Goal: Task Accomplishment & Management: Manage account settings

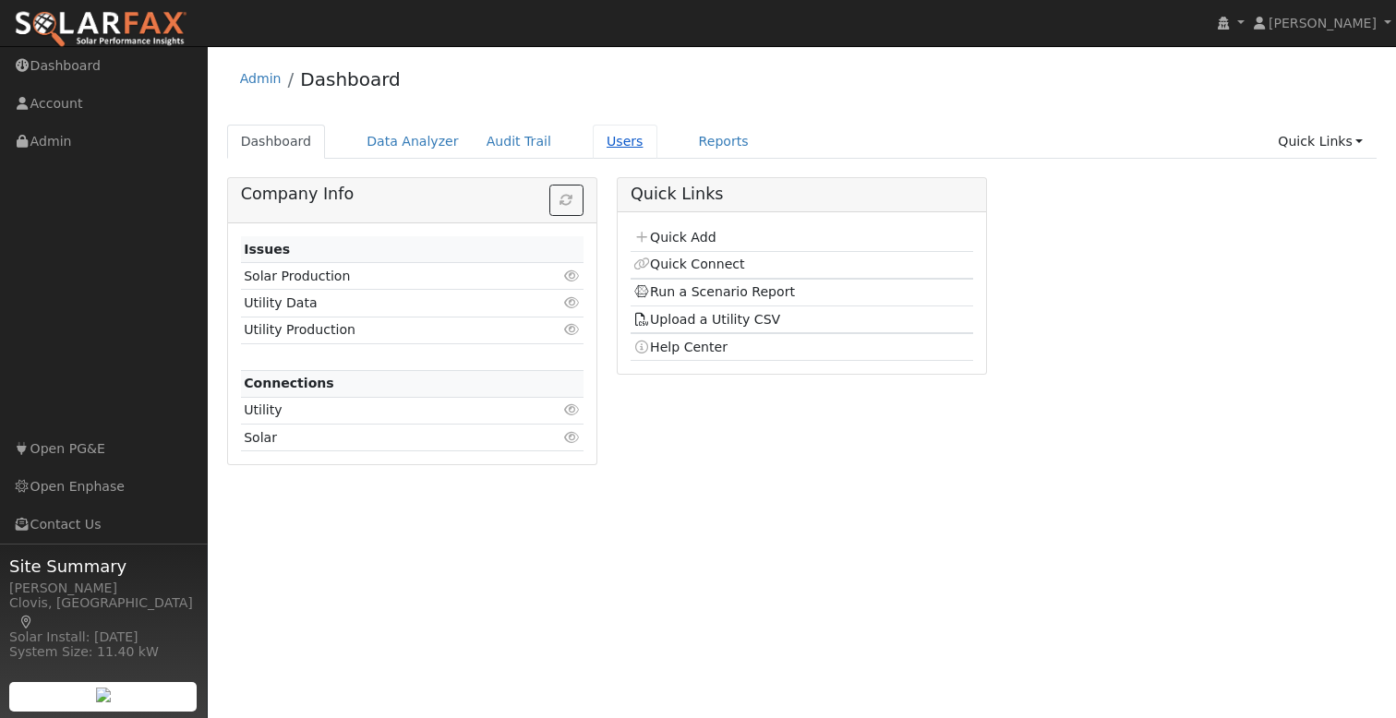
click at [598, 140] on link "Users" at bounding box center [625, 142] width 65 height 34
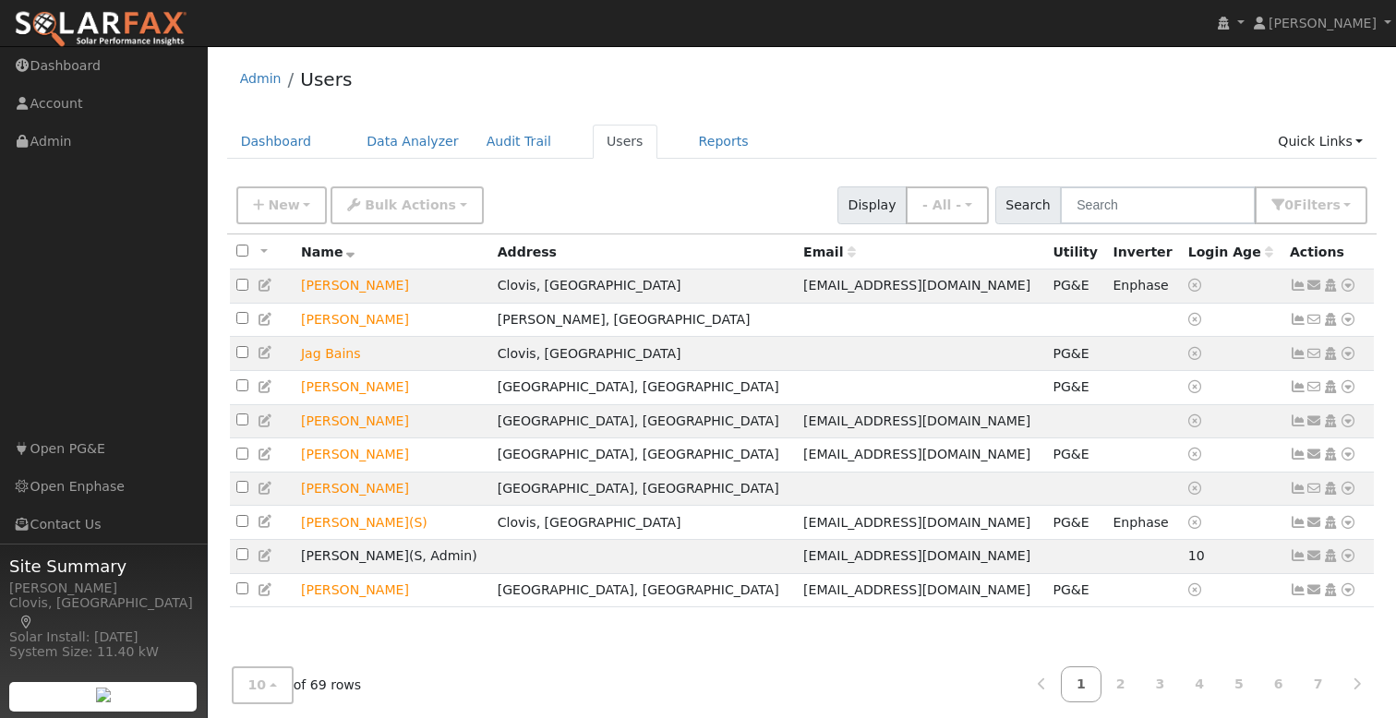
click at [730, 195] on div "New Add User Quick Add Quick Connect Quick Convert Lead Bulk Actions Send Email…" at bounding box center [802, 202] width 1138 height 44
click at [645, 196] on div "New Add User Quick Add Quick Connect Quick Convert Lead Bulk Actions Send Email…" at bounding box center [802, 202] width 1138 height 44
click at [668, 192] on div "New Add User Quick Add Quick Connect Quick Convert Lead Bulk Actions Send Email…" at bounding box center [802, 202] width 1138 height 44
click at [1049, 114] on div "Admin Users Dashboard Data Analyzer Audit Trail Users Reports Quick Links Quick…" at bounding box center [802, 393] width 1170 height 676
click at [289, 201] on span "New" at bounding box center [283, 205] width 31 height 15
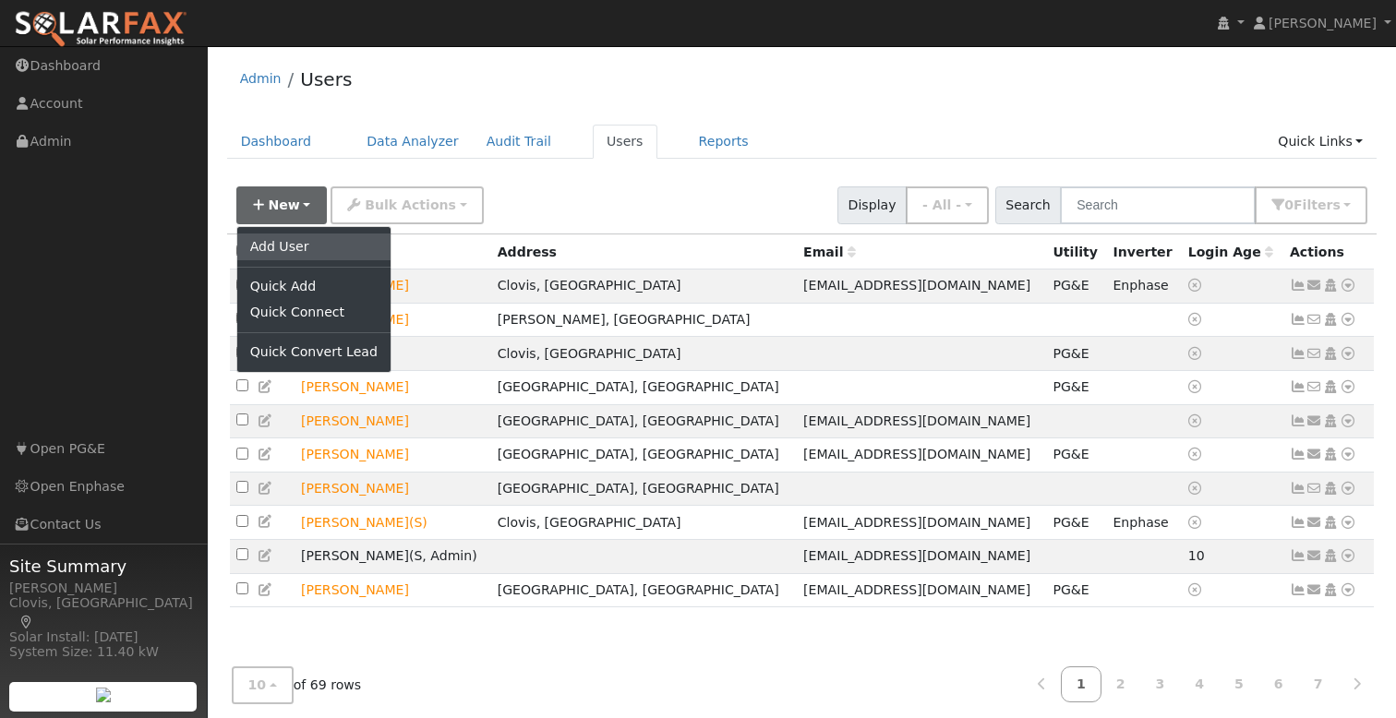
click at [301, 248] on link "Add User" at bounding box center [313, 247] width 153 height 26
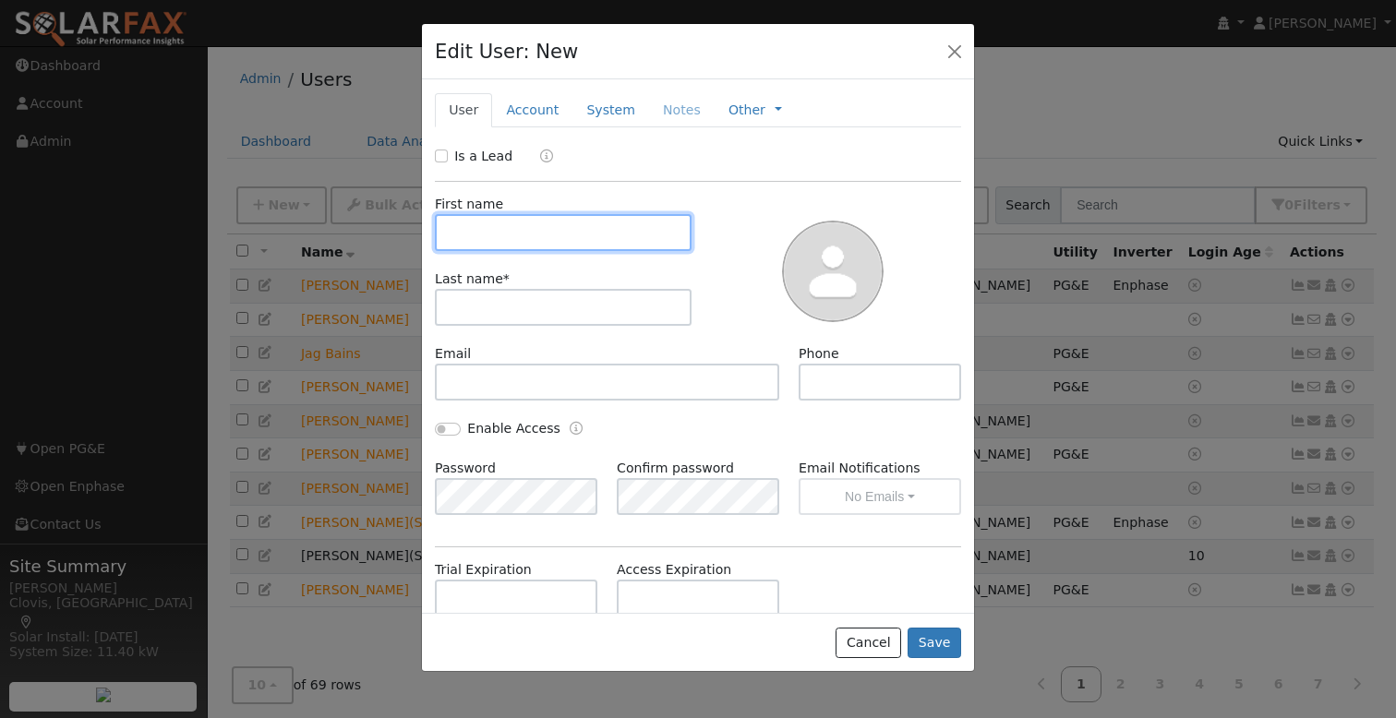
drag, startPoint x: 535, startPoint y: 233, endPoint x: 564, endPoint y: 230, distance: 29.7
click at [535, 233] on input "text" at bounding box center [563, 232] width 257 height 37
drag, startPoint x: 435, startPoint y: 154, endPoint x: 445, endPoint y: 156, distance: 10.3
click at [436, 155] on input "Is a Lead" at bounding box center [441, 156] width 13 height 13
checkbox input "true"
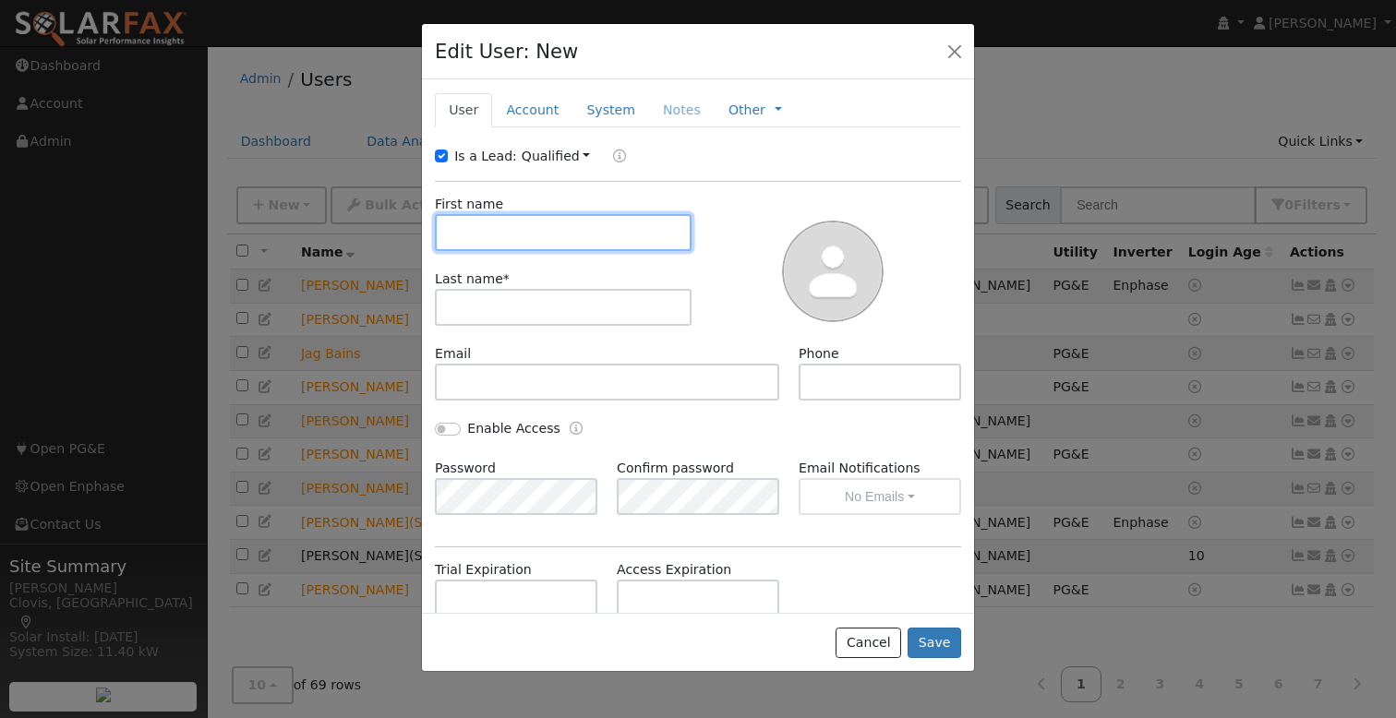
drag, startPoint x: 495, startPoint y: 216, endPoint x: 529, endPoint y: 220, distance: 34.4
click at [496, 216] on input "text" at bounding box center [563, 232] width 257 height 37
type input "Greg"
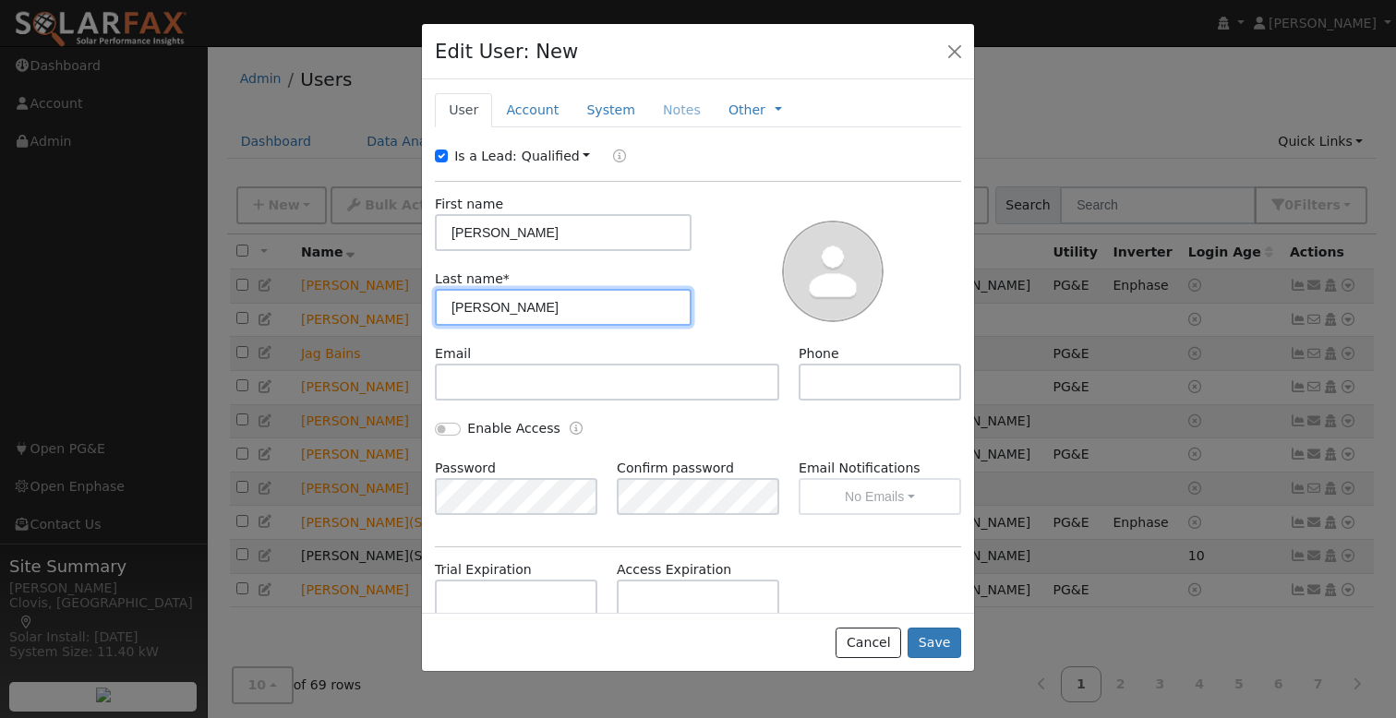
type input "Jones"
click at [519, 109] on link "Account" at bounding box center [532, 110] width 80 height 34
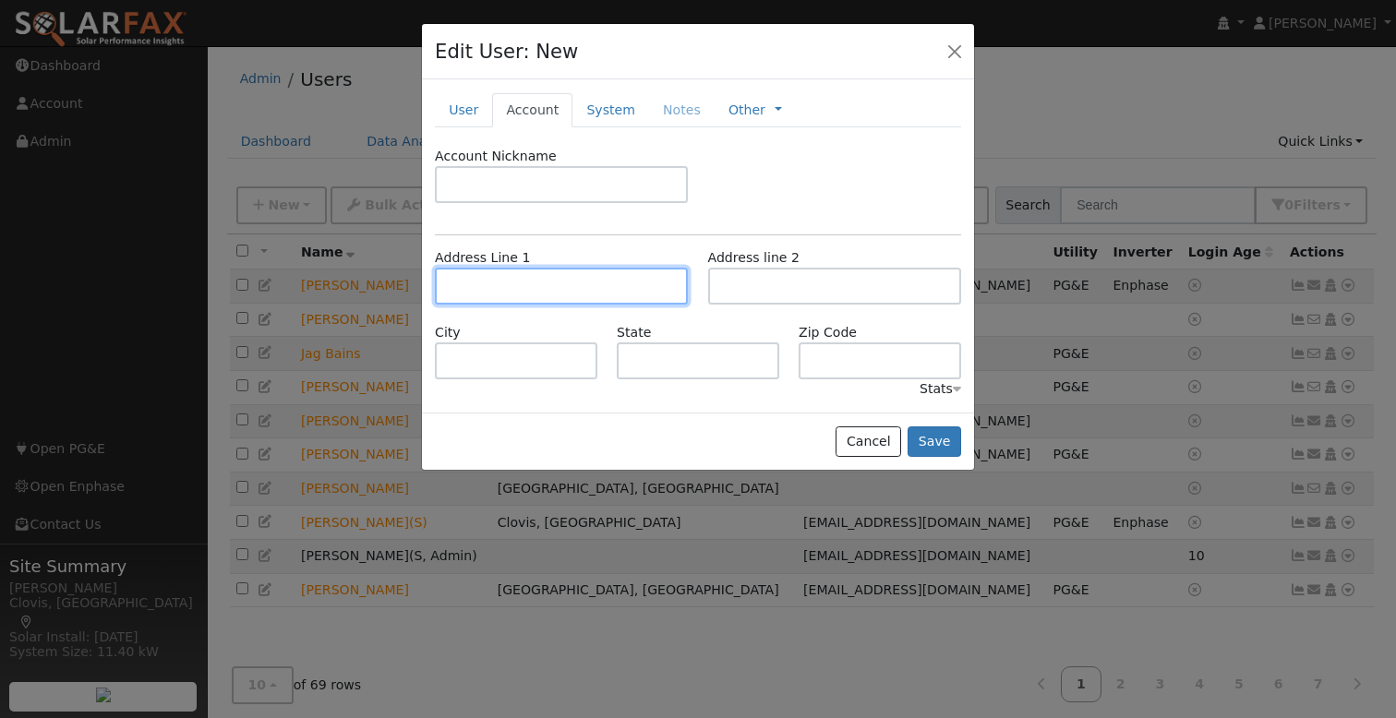
click at [516, 288] on input "text" at bounding box center [561, 286] width 253 height 37
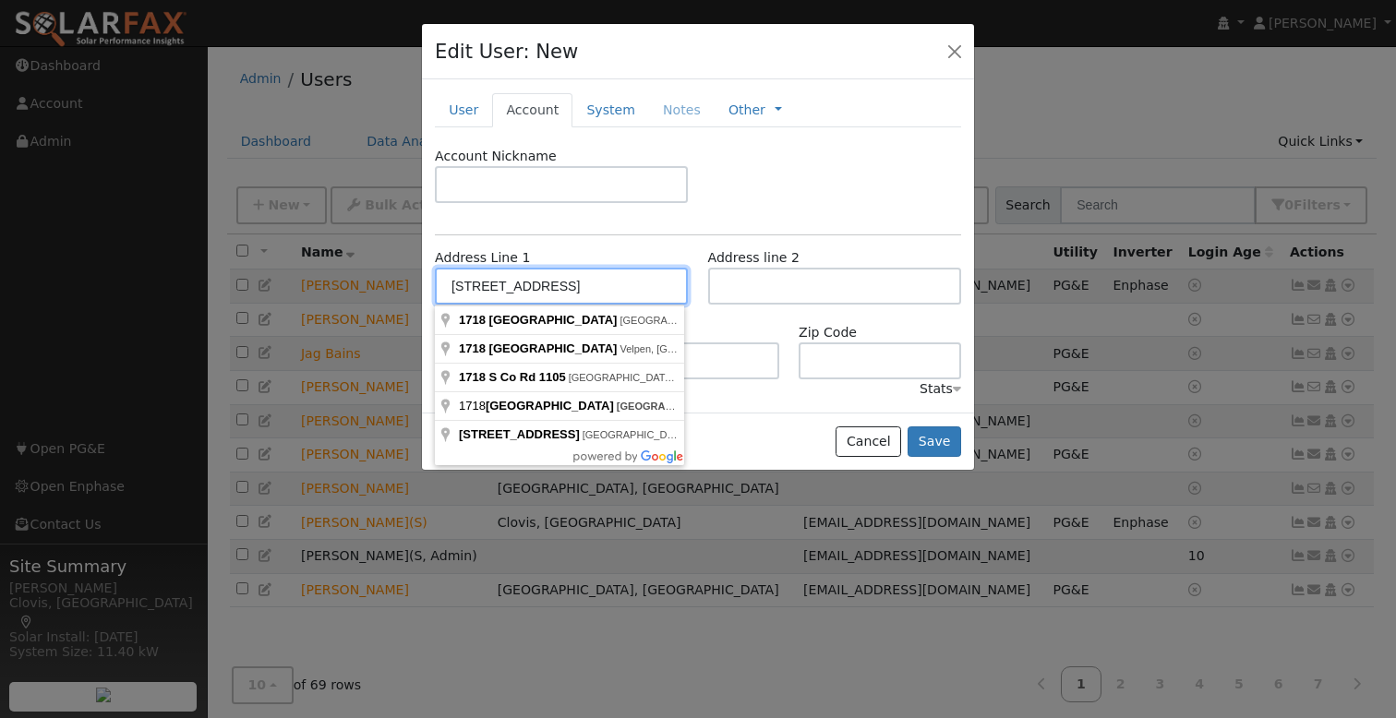
type input "1718 South Country Club Lane"
type input "Fresno"
type input "CA"
type input "93727"
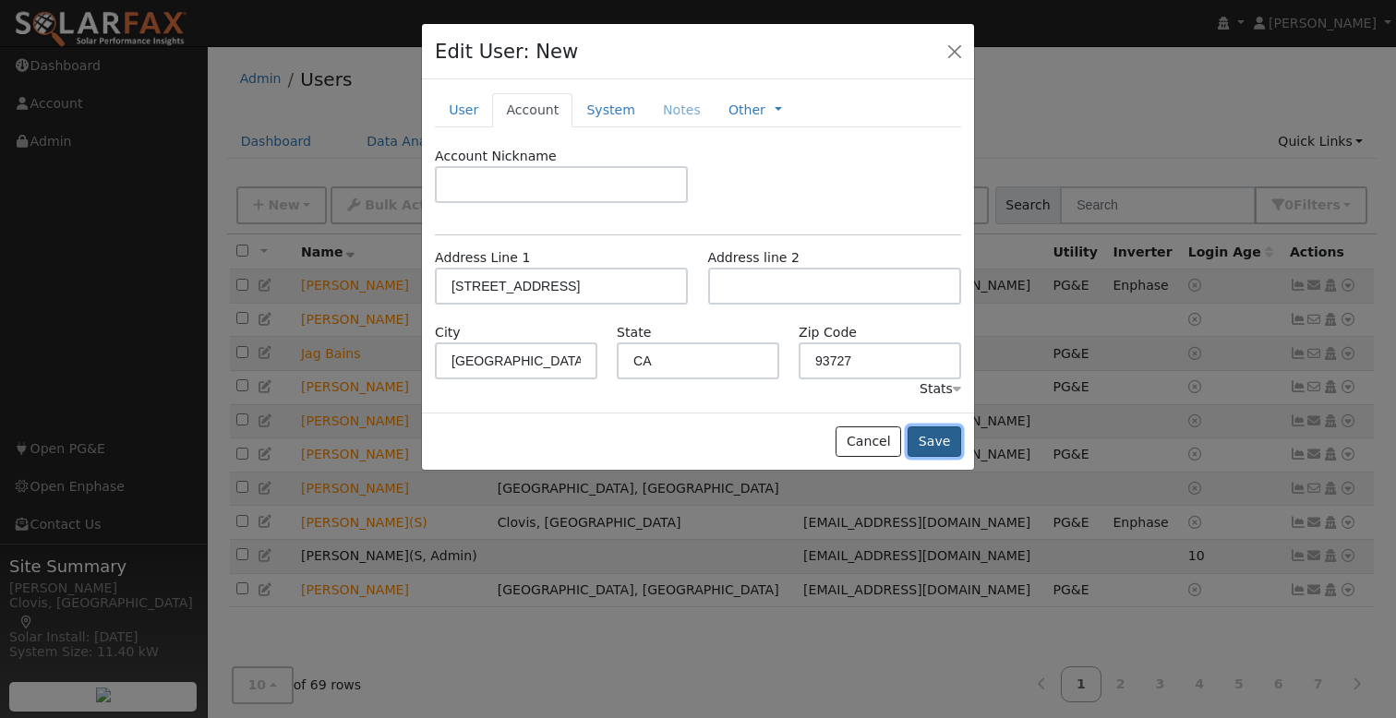
click at [939, 439] on button "Save" at bounding box center [935, 442] width 54 height 31
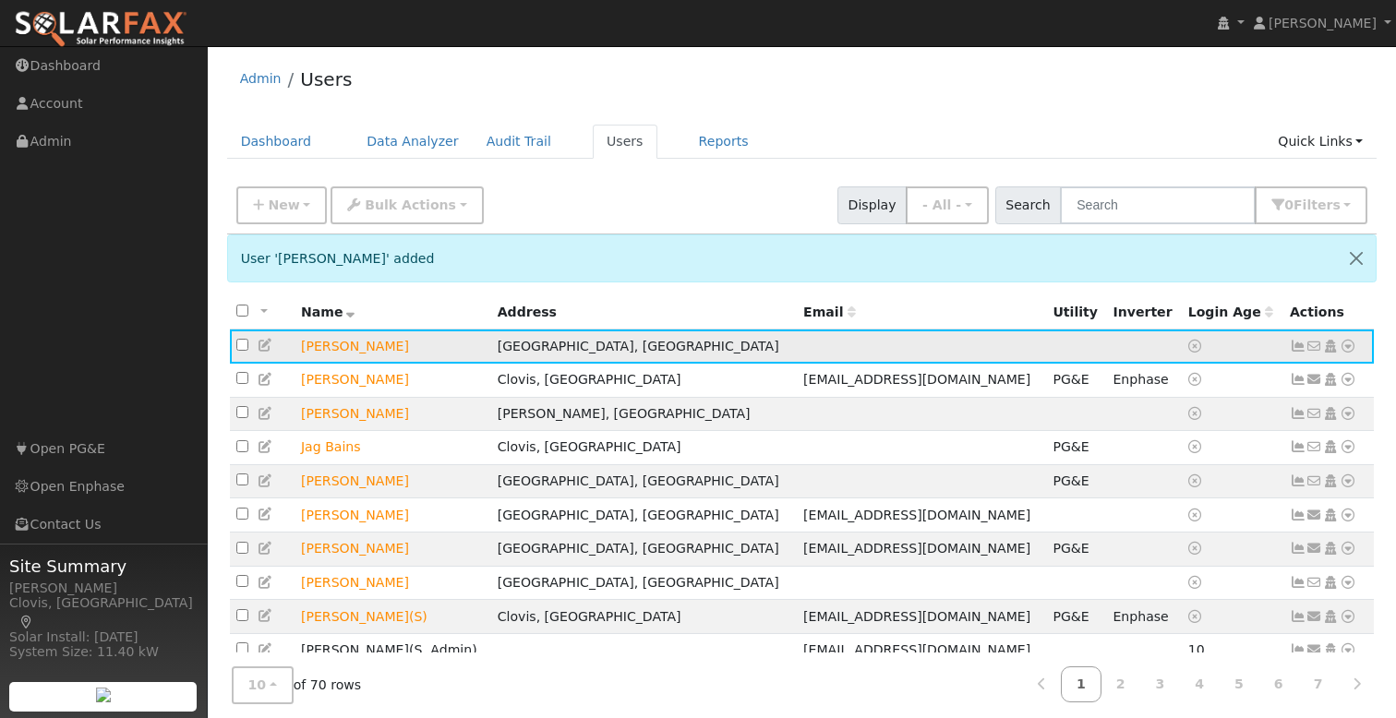
click at [1346, 346] on icon at bounding box center [1348, 346] width 17 height 13
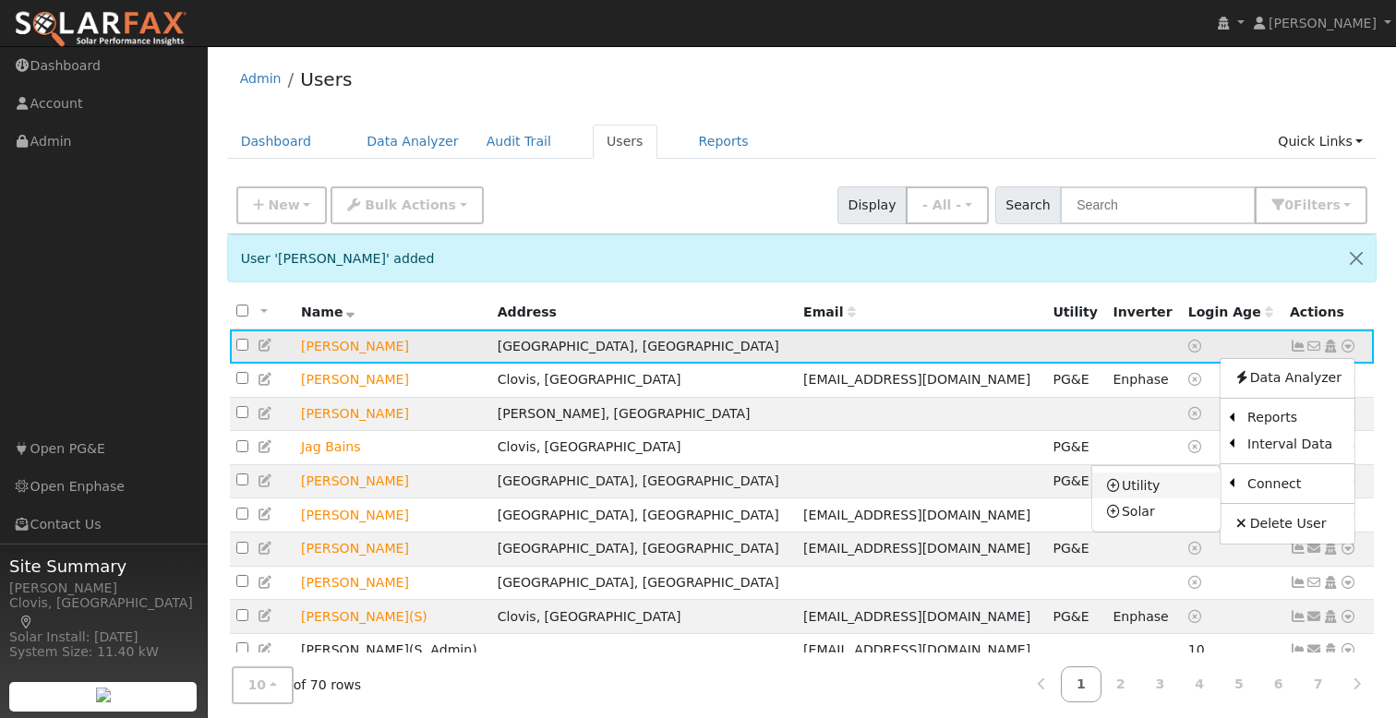
click at [1182, 488] on link "Utility" at bounding box center [1156, 486] width 128 height 26
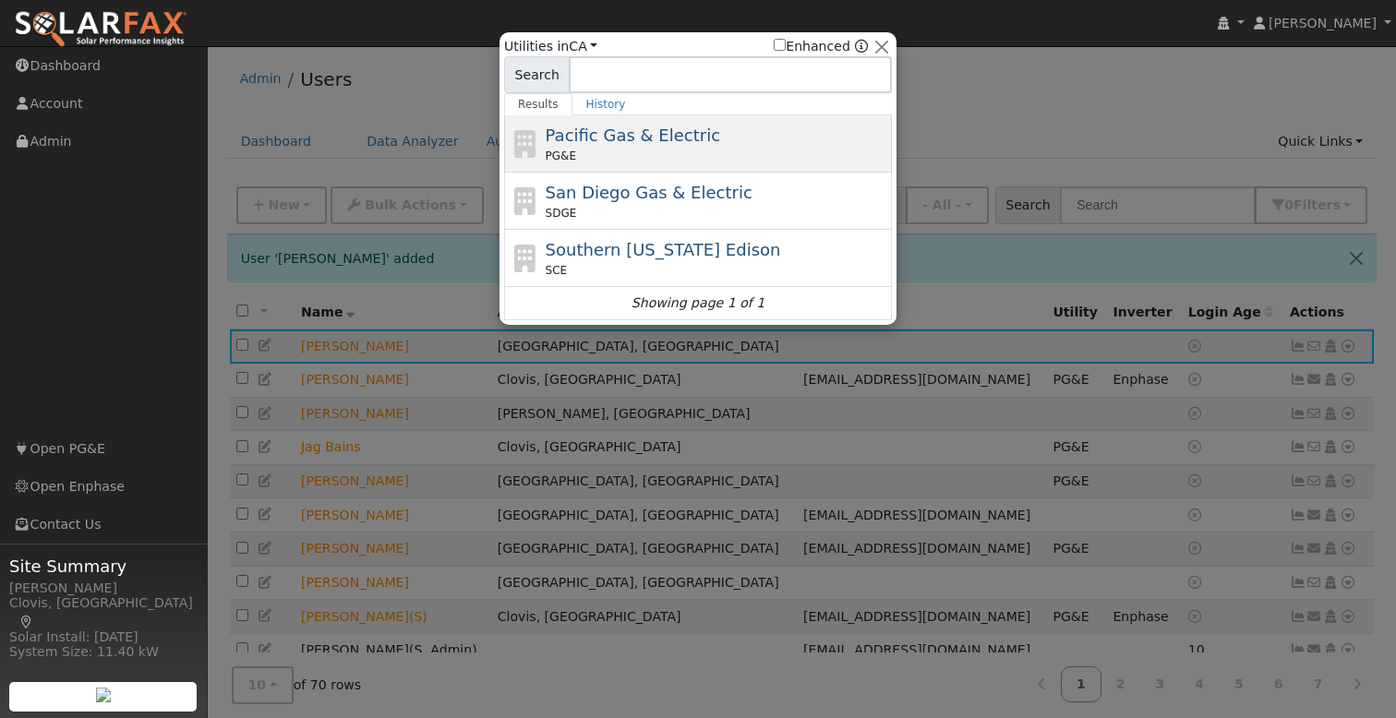
click at [675, 143] on span "Pacific Gas & Electric" at bounding box center [633, 135] width 175 height 19
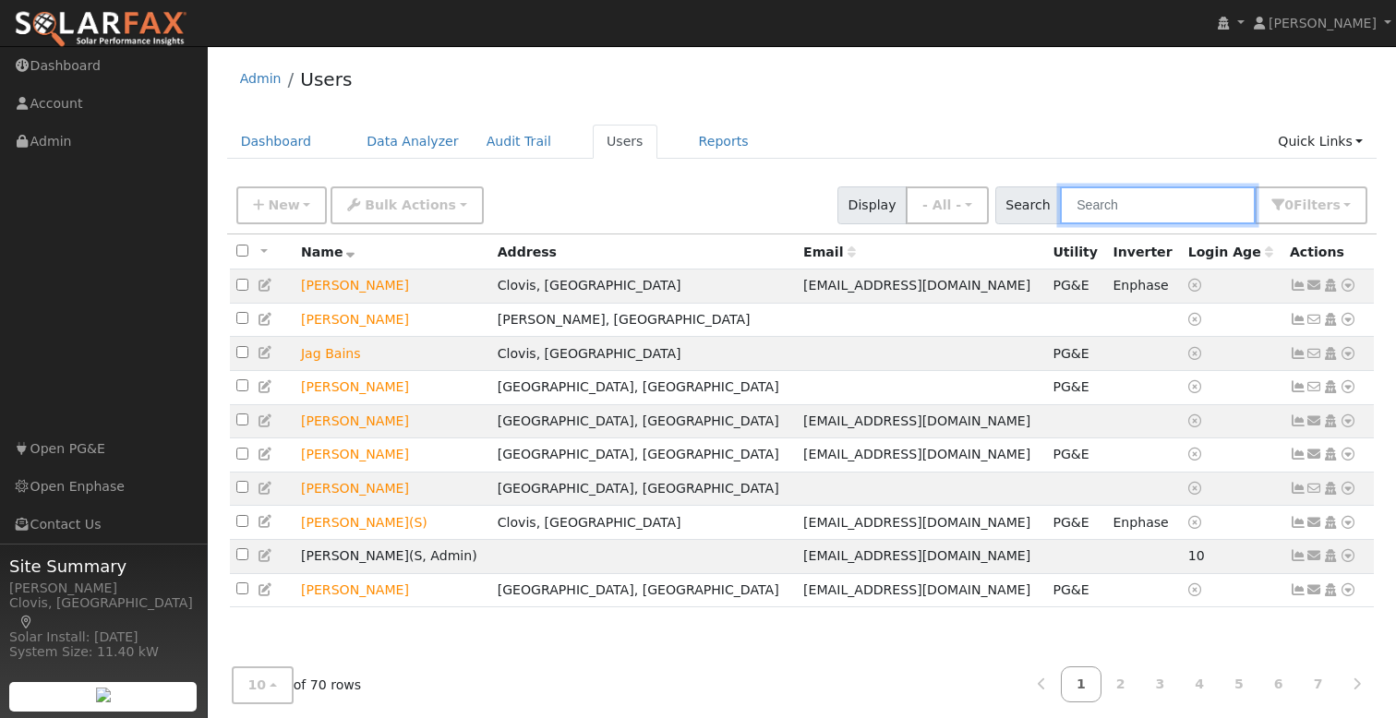
click at [1160, 200] on input "text" at bounding box center [1158, 206] width 196 height 38
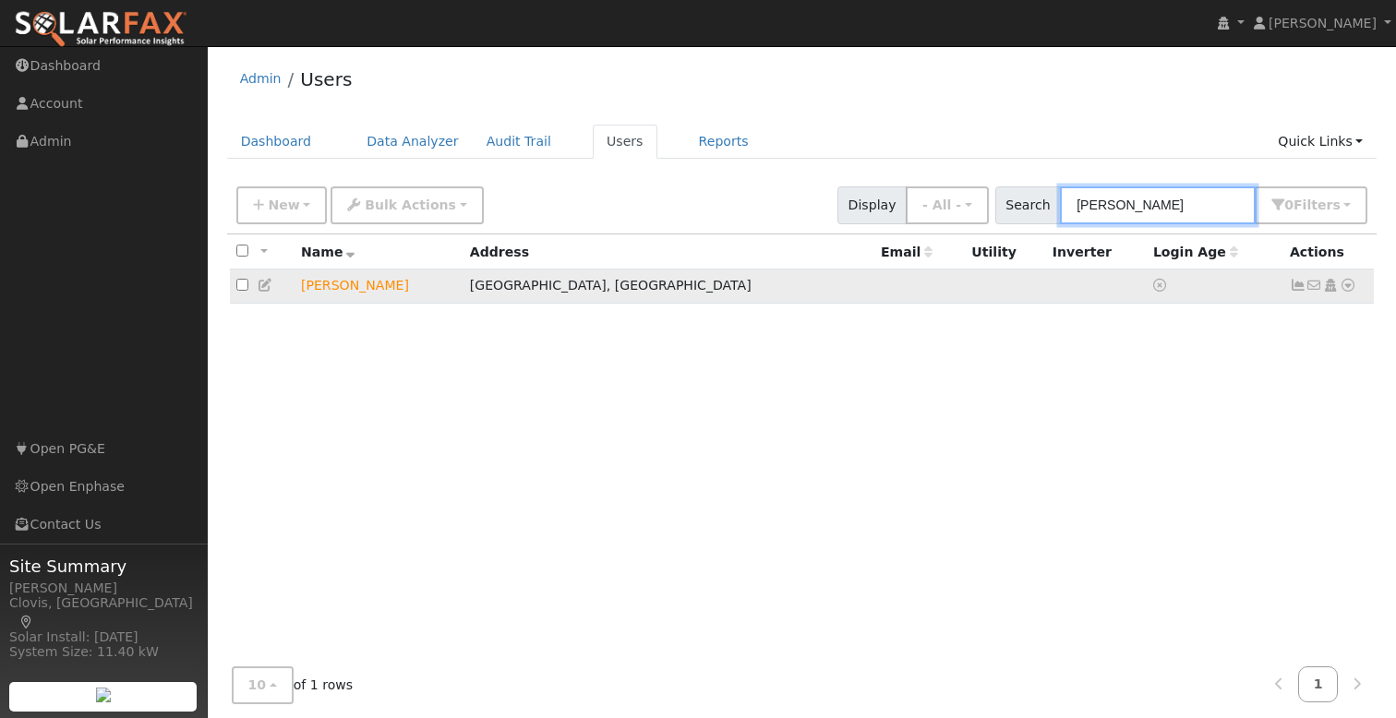
type input "[PERSON_NAME]"
click at [1340, 285] on icon at bounding box center [1348, 285] width 17 height 13
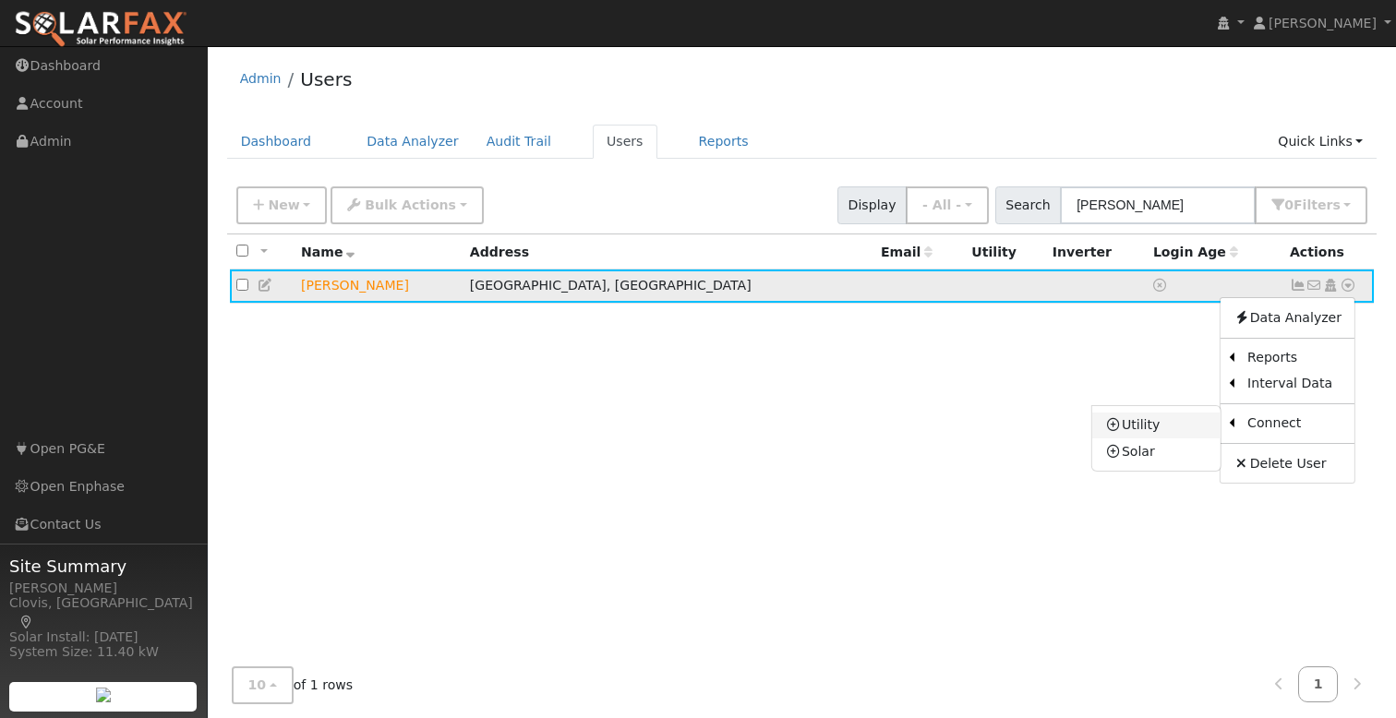
click at [1167, 425] on link "Utility" at bounding box center [1156, 426] width 128 height 26
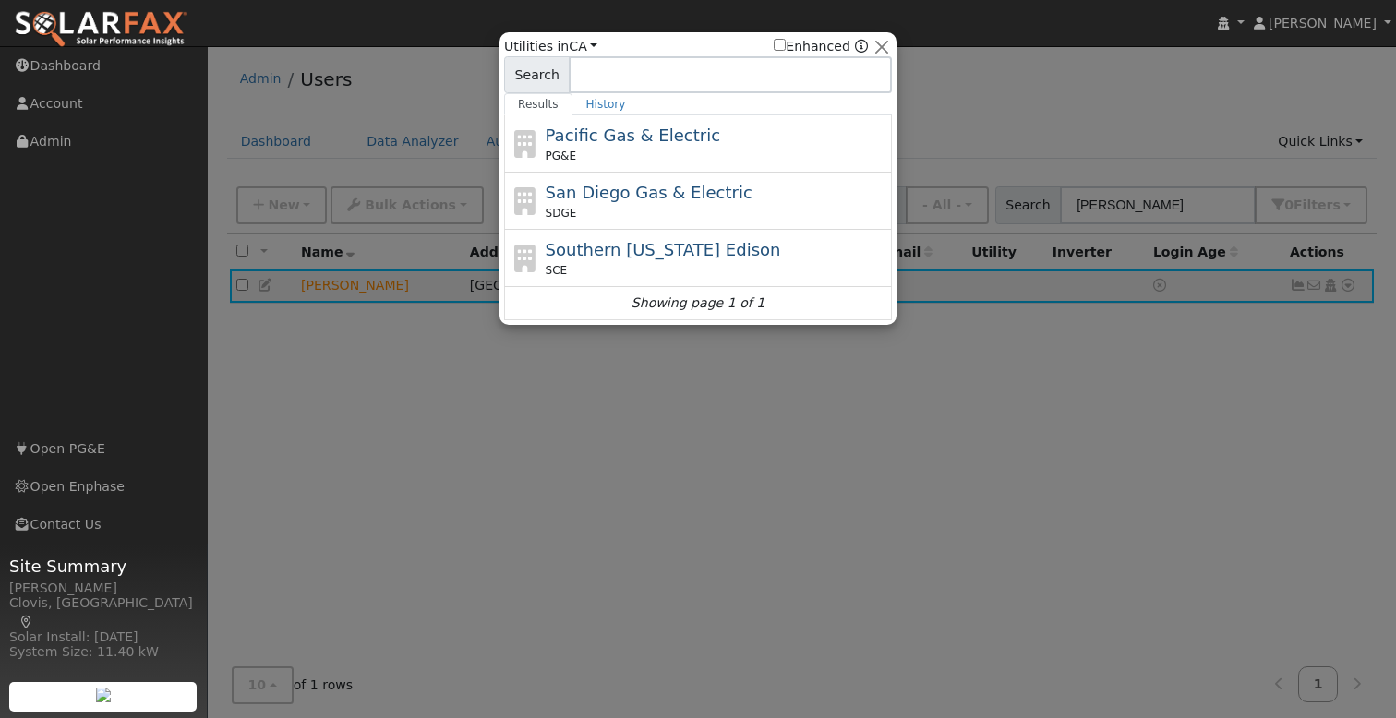
drag, startPoint x: 721, startPoint y: 138, endPoint x: 738, endPoint y: 139, distance: 16.6
click at [721, 138] on div "Pacific Gas & Electric PG&E" at bounding box center [717, 144] width 343 height 42
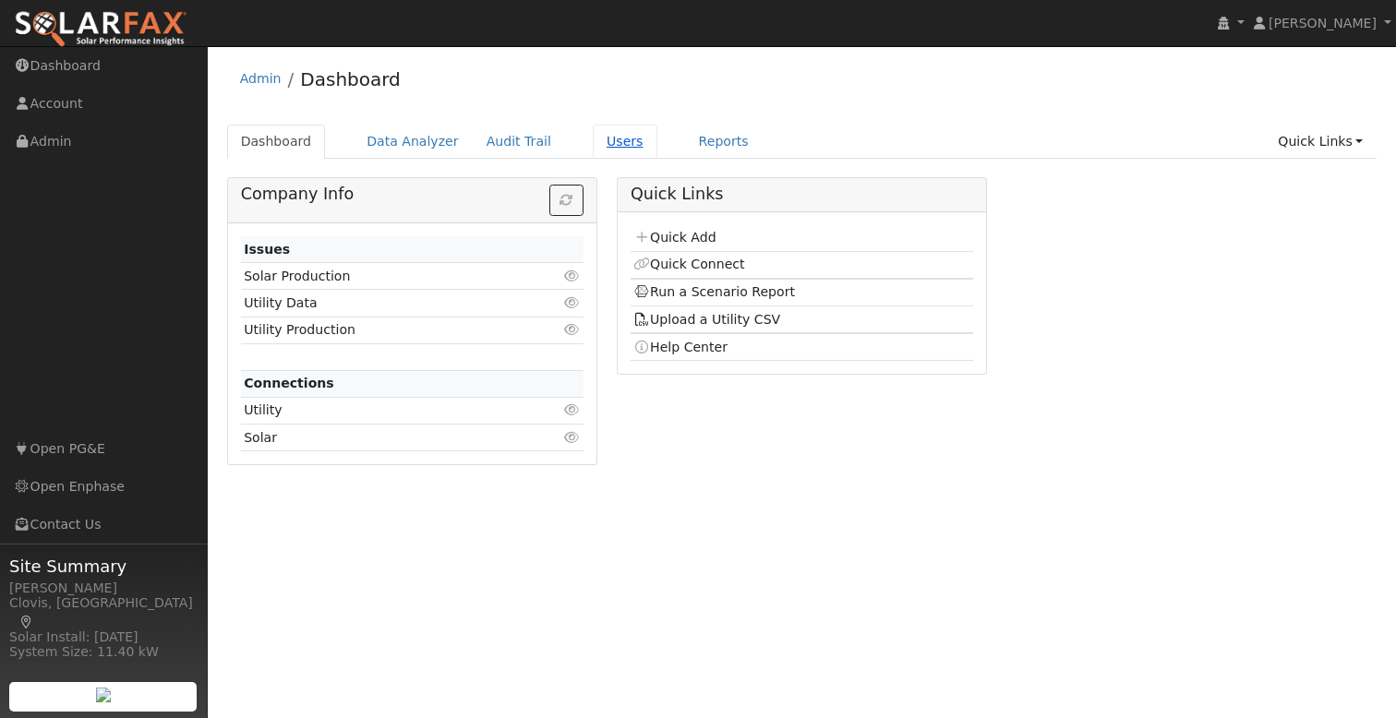
click at [608, 141] on link "Users" at bounding box center [625, 142] width 65 height 34
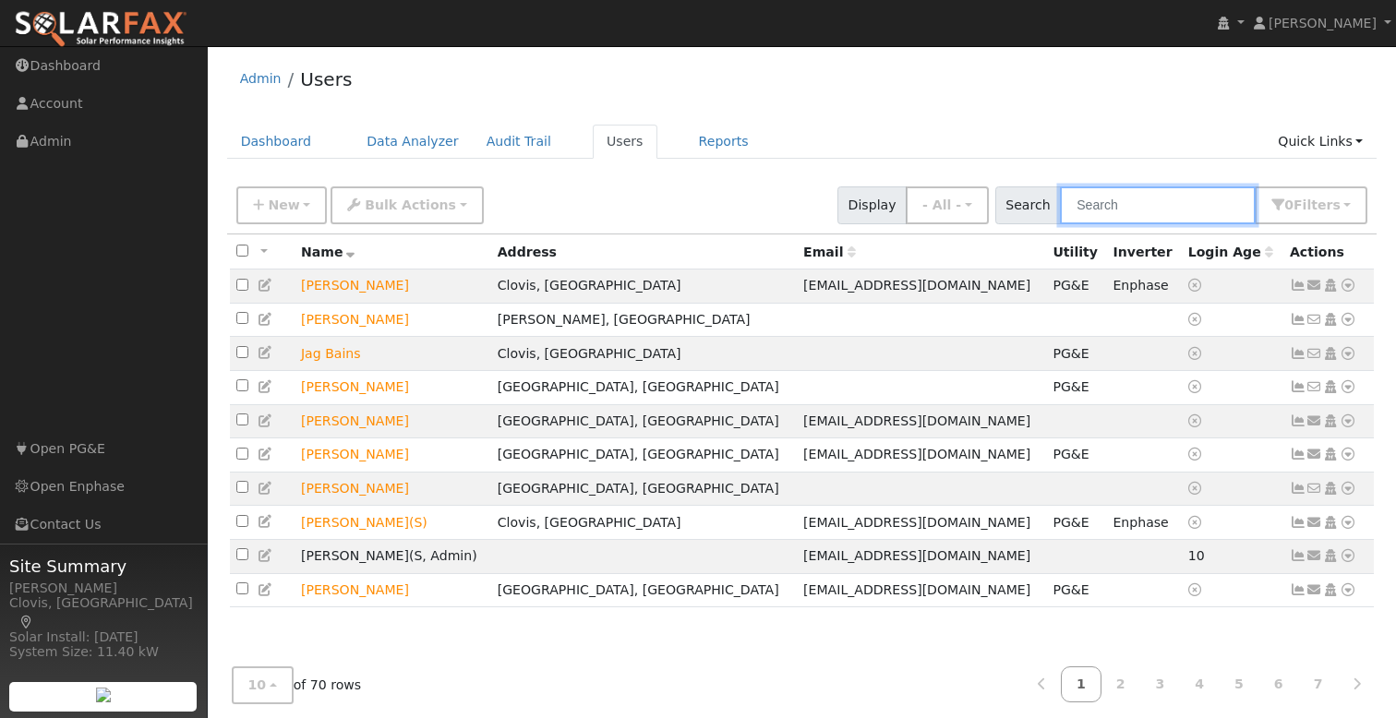
click at [1136, 207] on input "text" at bounding box center [1158, 206] width 196 height 38
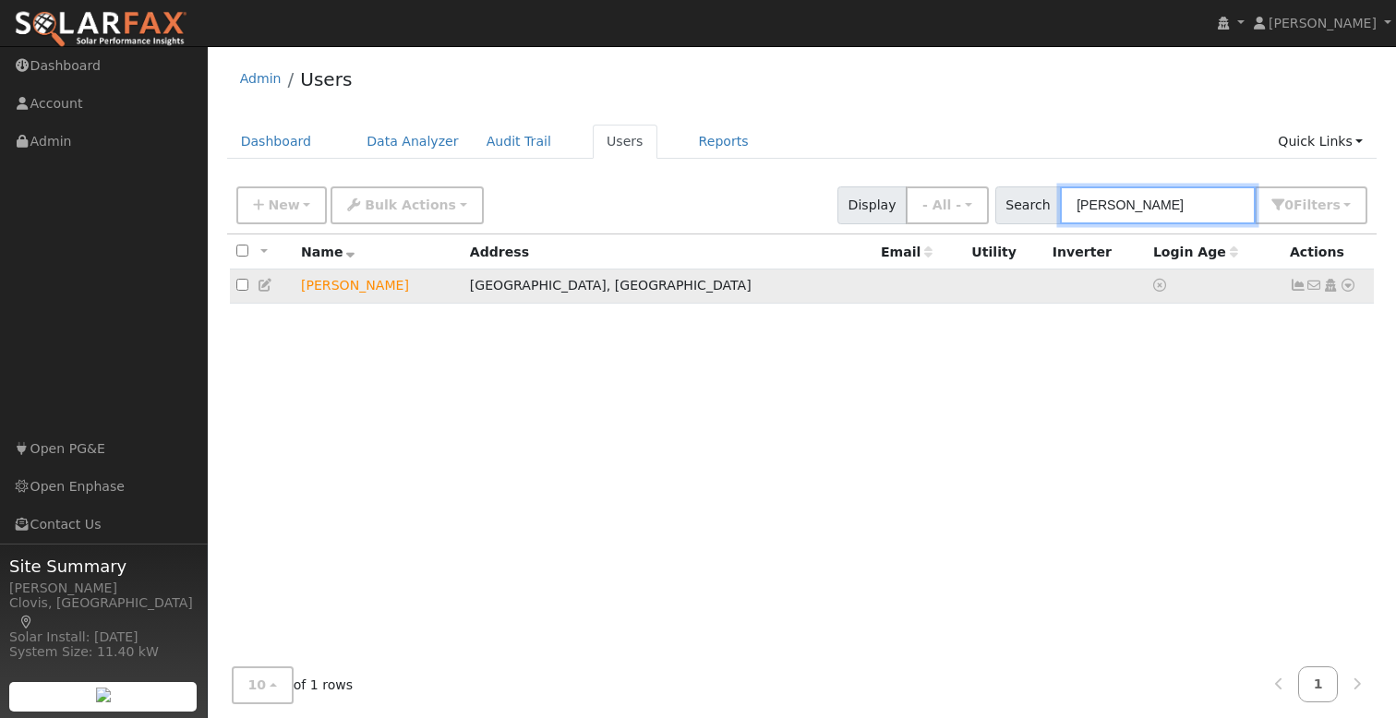
type input "jones"
click at [1348, 287] on icon at bounding box center [1348, 285] width 17 height 13
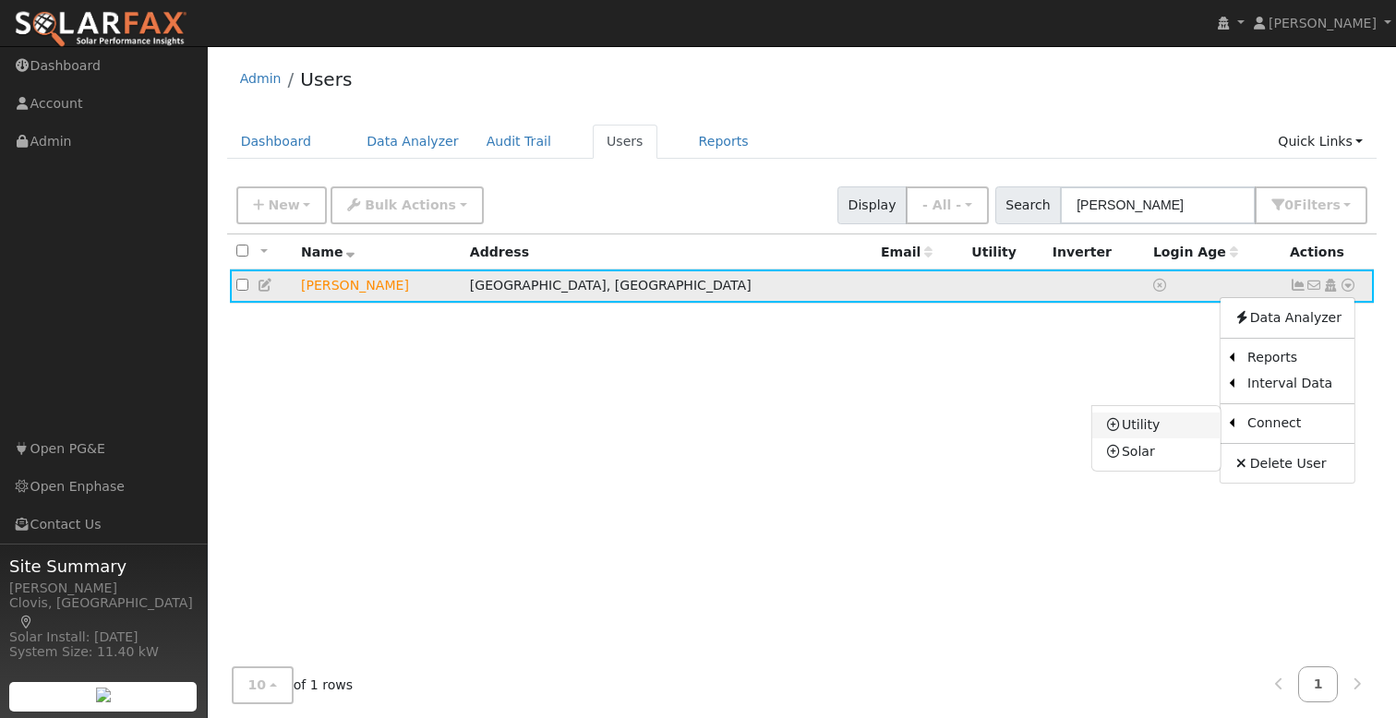
click at [1177, 426] on link "Utility" at bounding box center [1156, 426] width 128 height 26
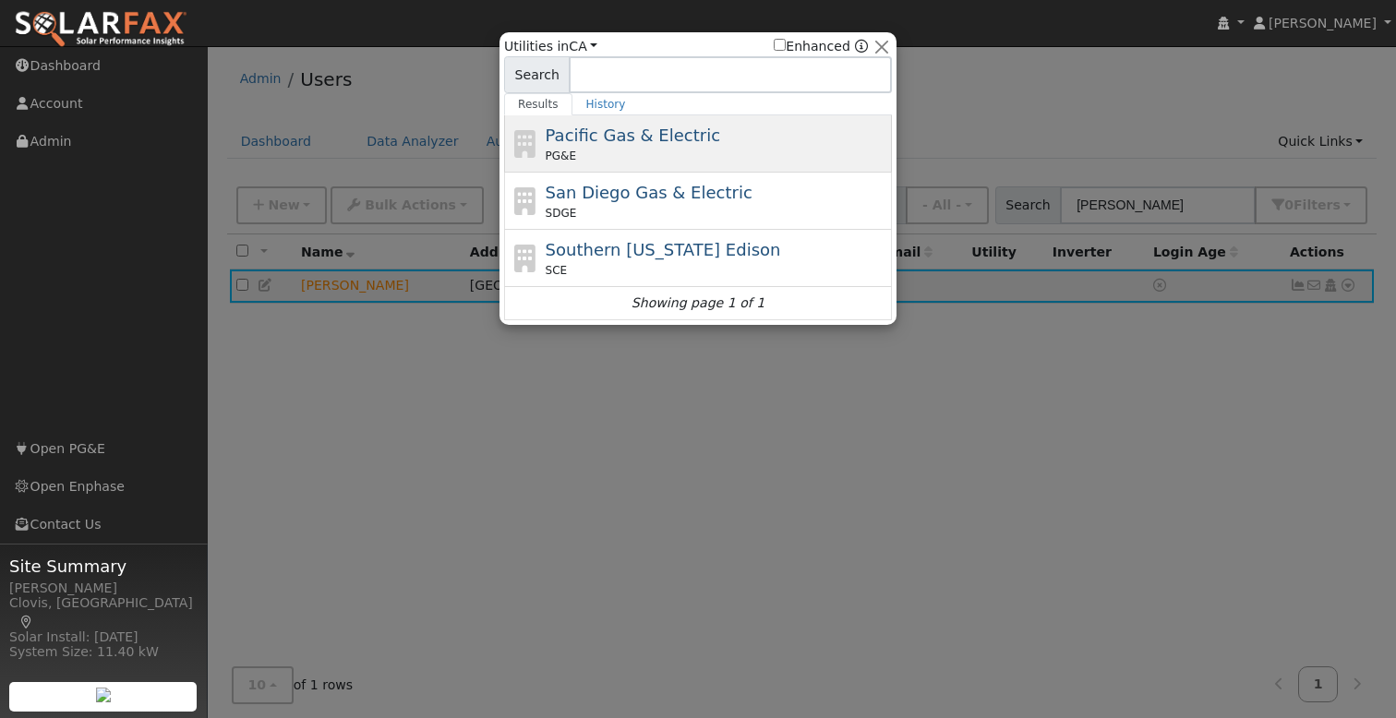
click at [665, 138] on span "Pacific Gas & Electric" at bounding box center [633, 135] width 175 height 19
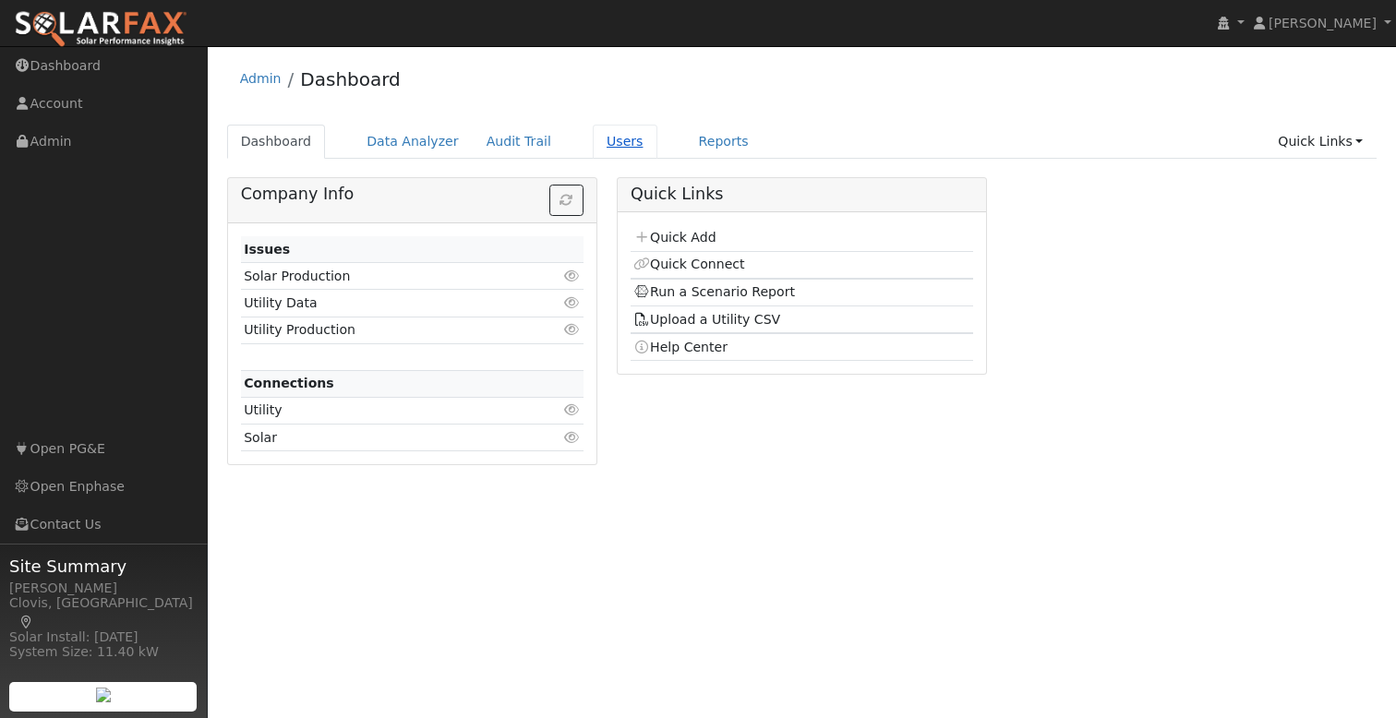
click at [596, 148] on link "Users" at bounding box center [625, 142] width 65 height 34
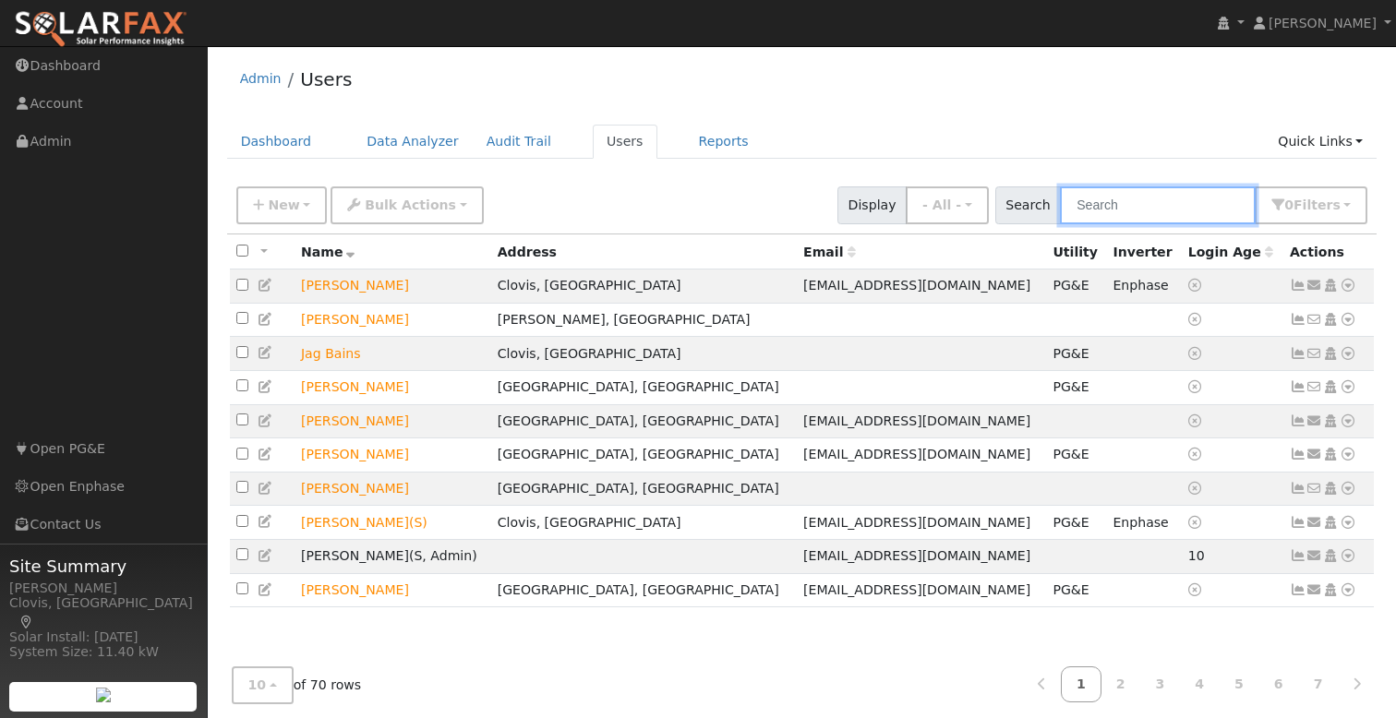
click at [1181, 200] on input "text" at bounding box center [1158, 206] width 196 height 38
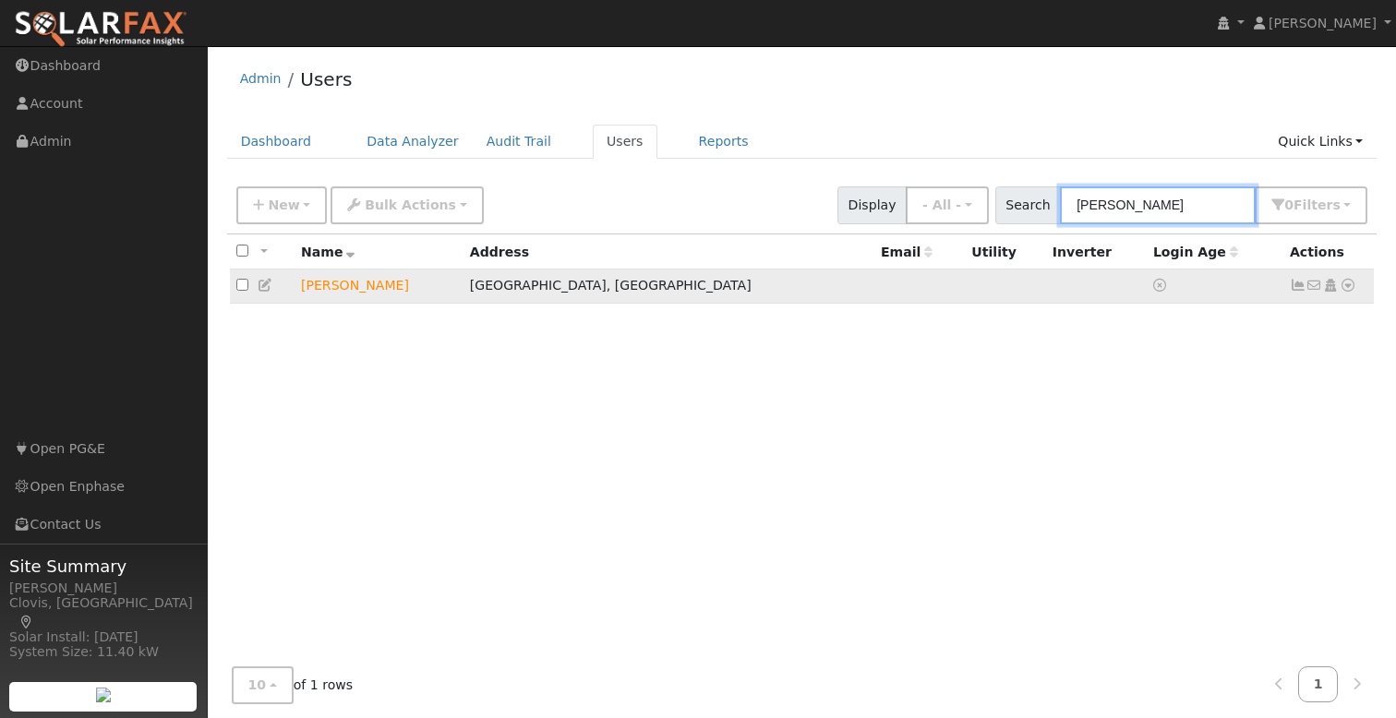
type input "[PERSON_NAME]"
click at [1350, 287] on icon at bounding box center [1348, 285] width 17 height 13
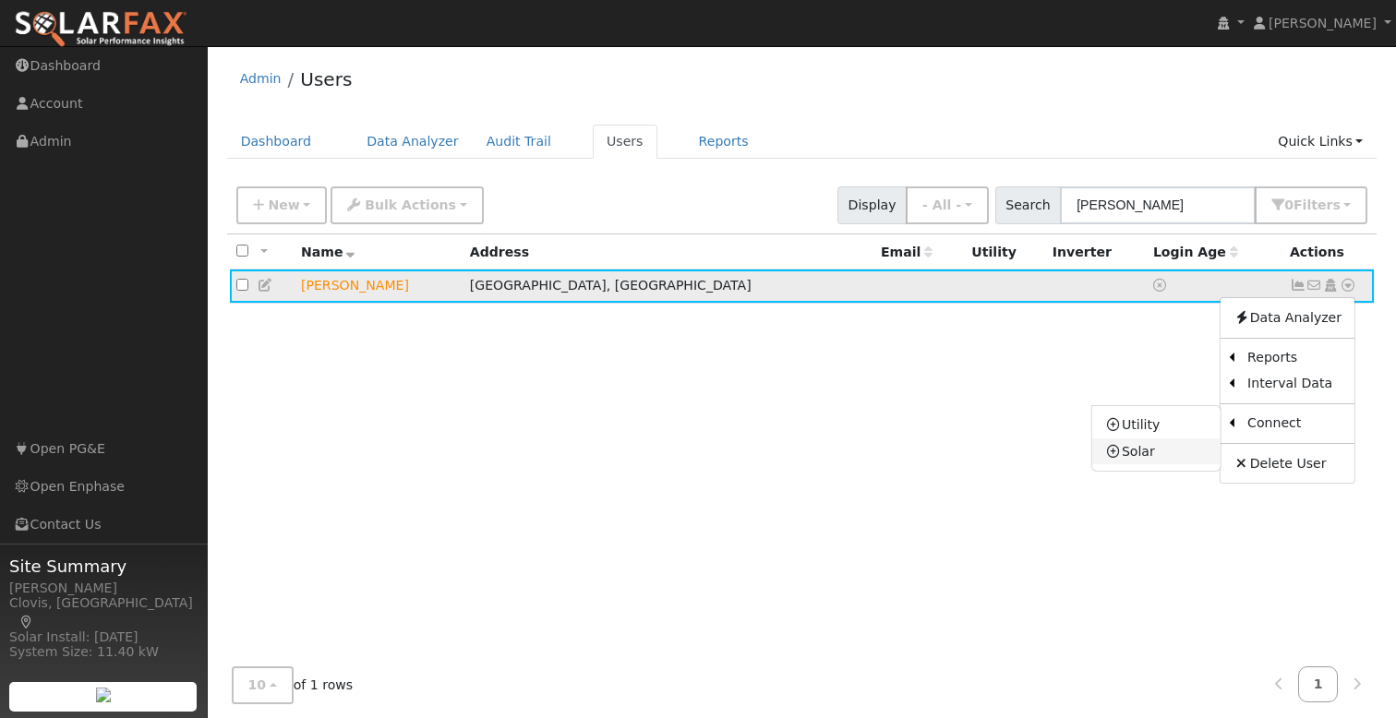
click at [1146, 454] on link "Solar" at bounding box center [1156, 452] width 128 height 26
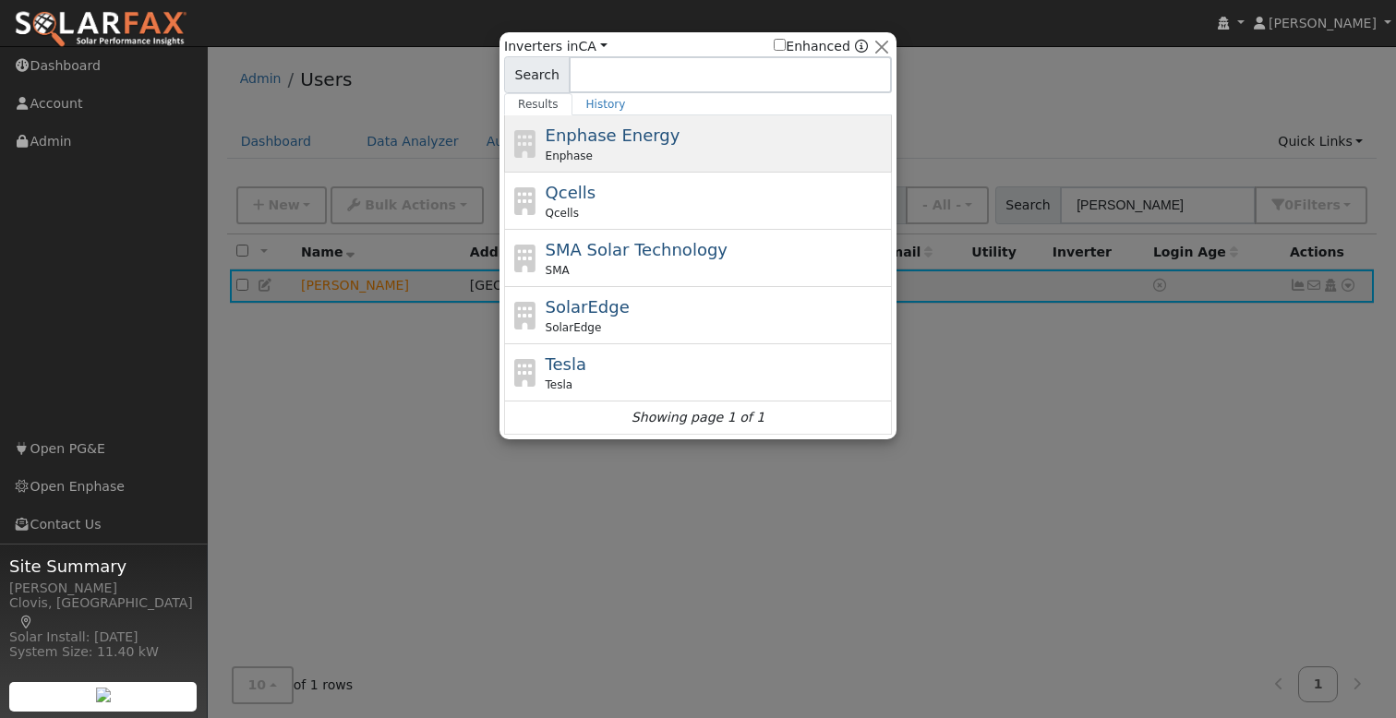
click at [622, 133] on span "Enphase Energy" at bounding box center [613, 135] width 135 height 19
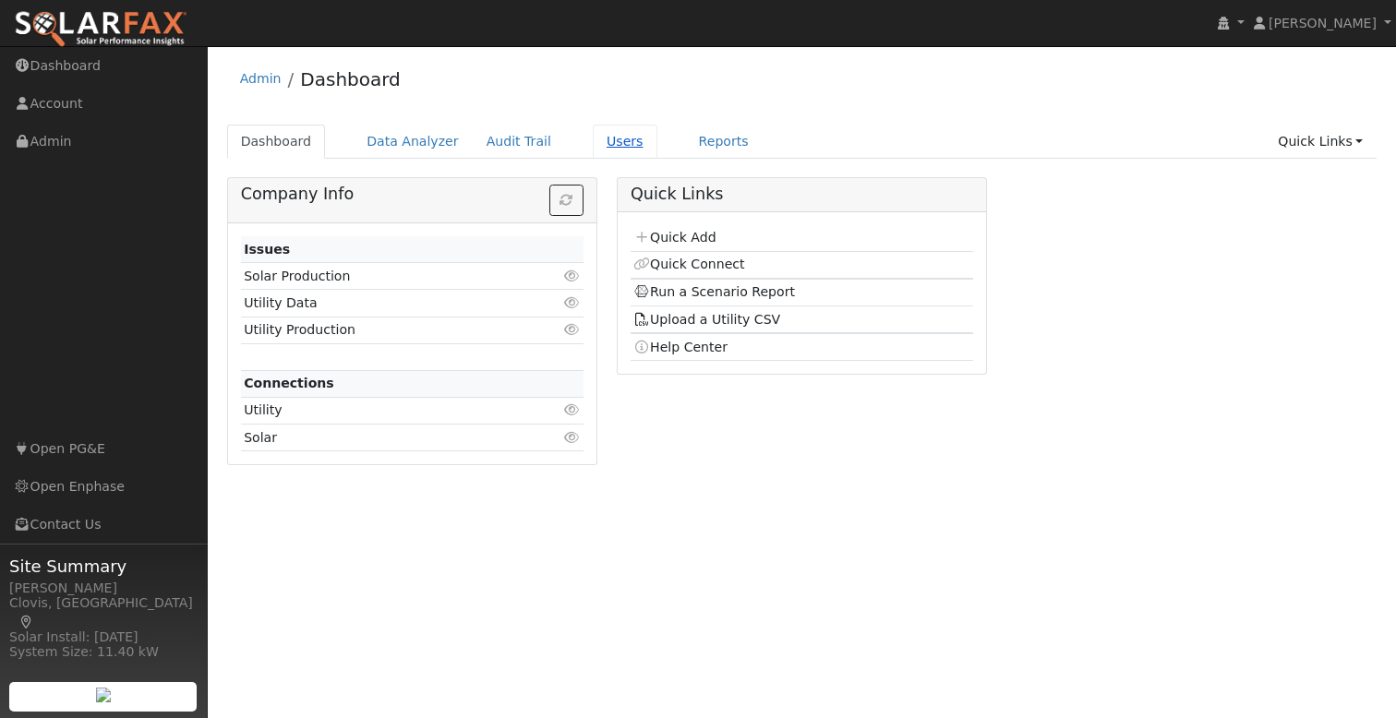
click at [596, 142] on link "Users" at bounding box center [625, 142] width 65 height 34
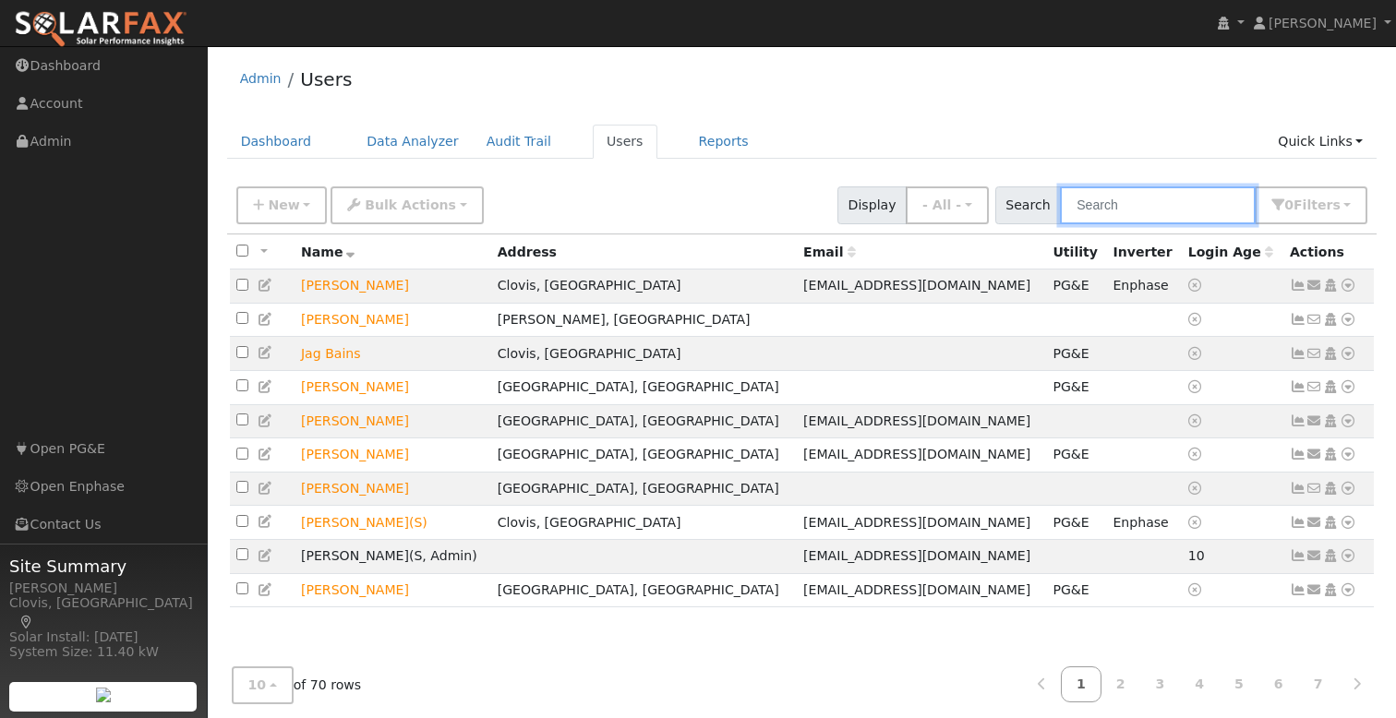
drag, startPoint x: 1147, startPoint y: 206, endPoint x: 1174, endPoint y: 208, distance: 26.8
click at [1147, 206] on input "text" at bounding box center [1158, 206] width 196 height 38
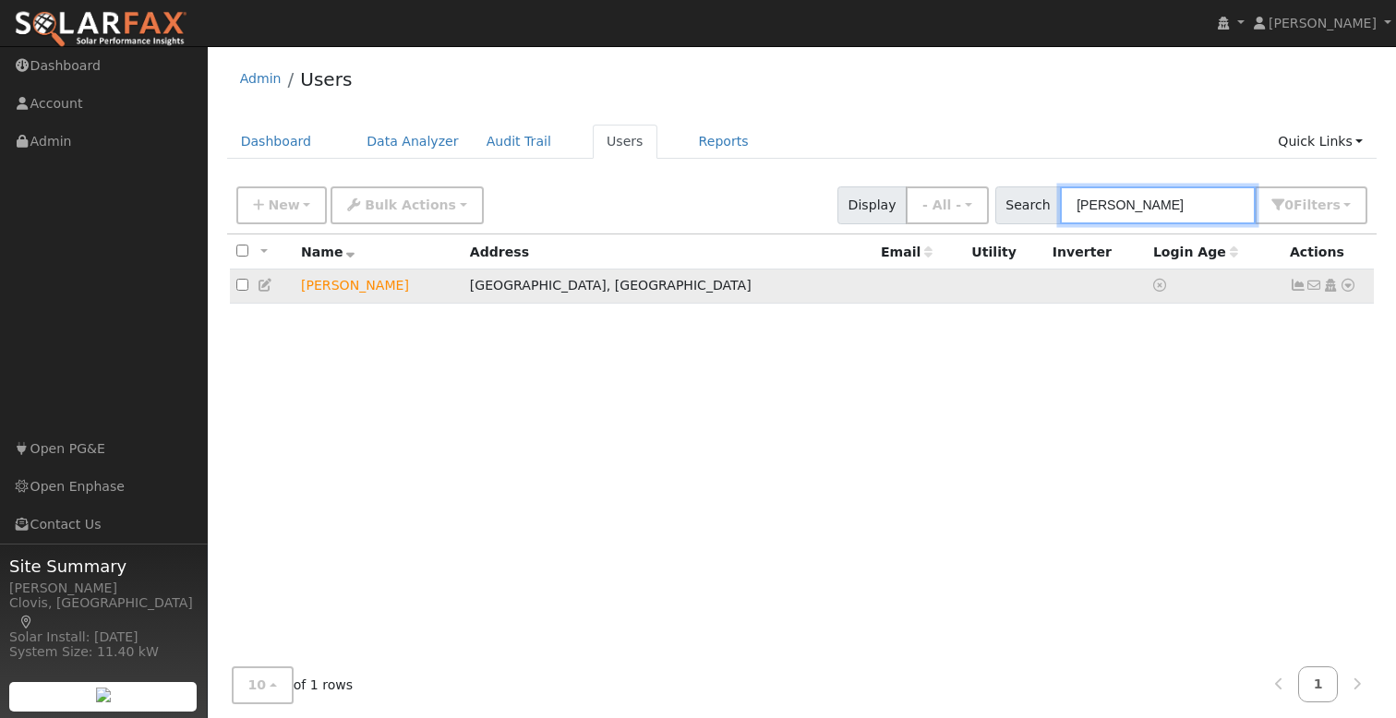
type input "jones"
click at [1350, 288] on icon at bounding box center [1348, 285] width 17 height 13
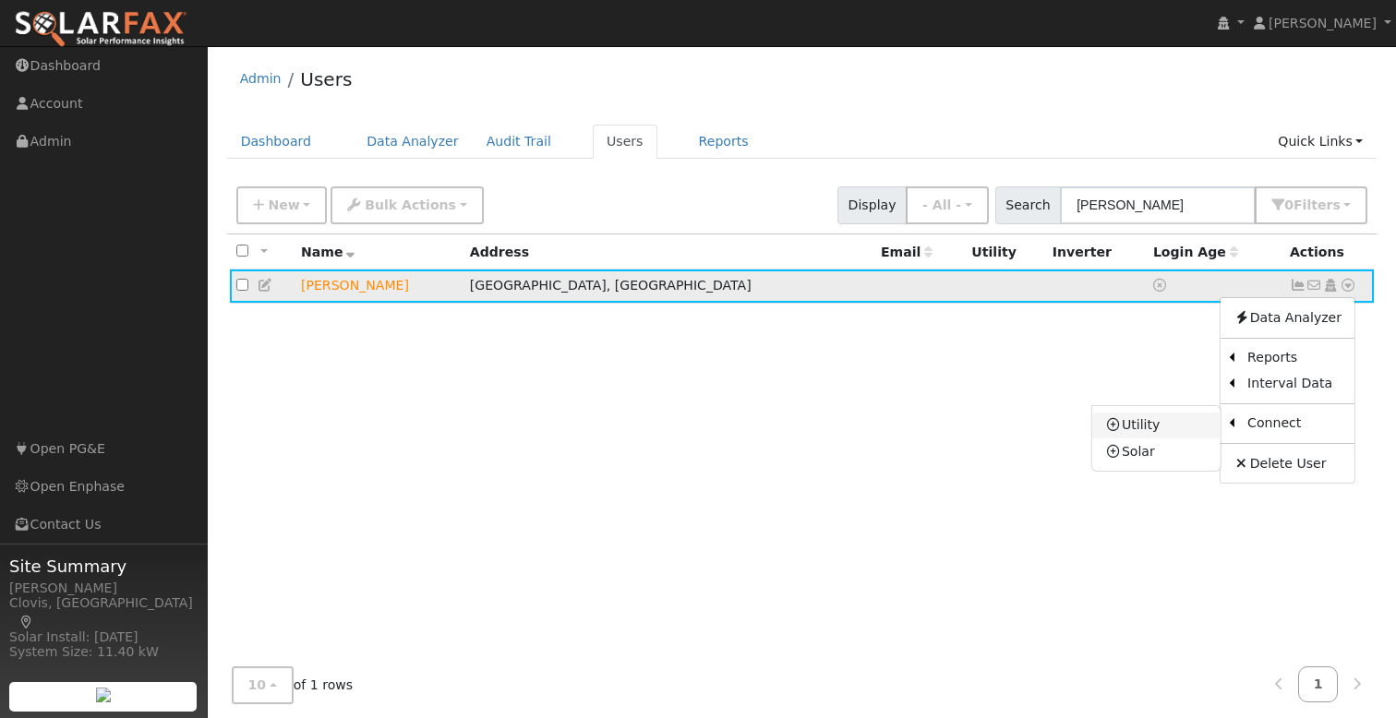
click at [1170, 432] on link "Utility" at bounding box center [1156, 426] width 128 height 26
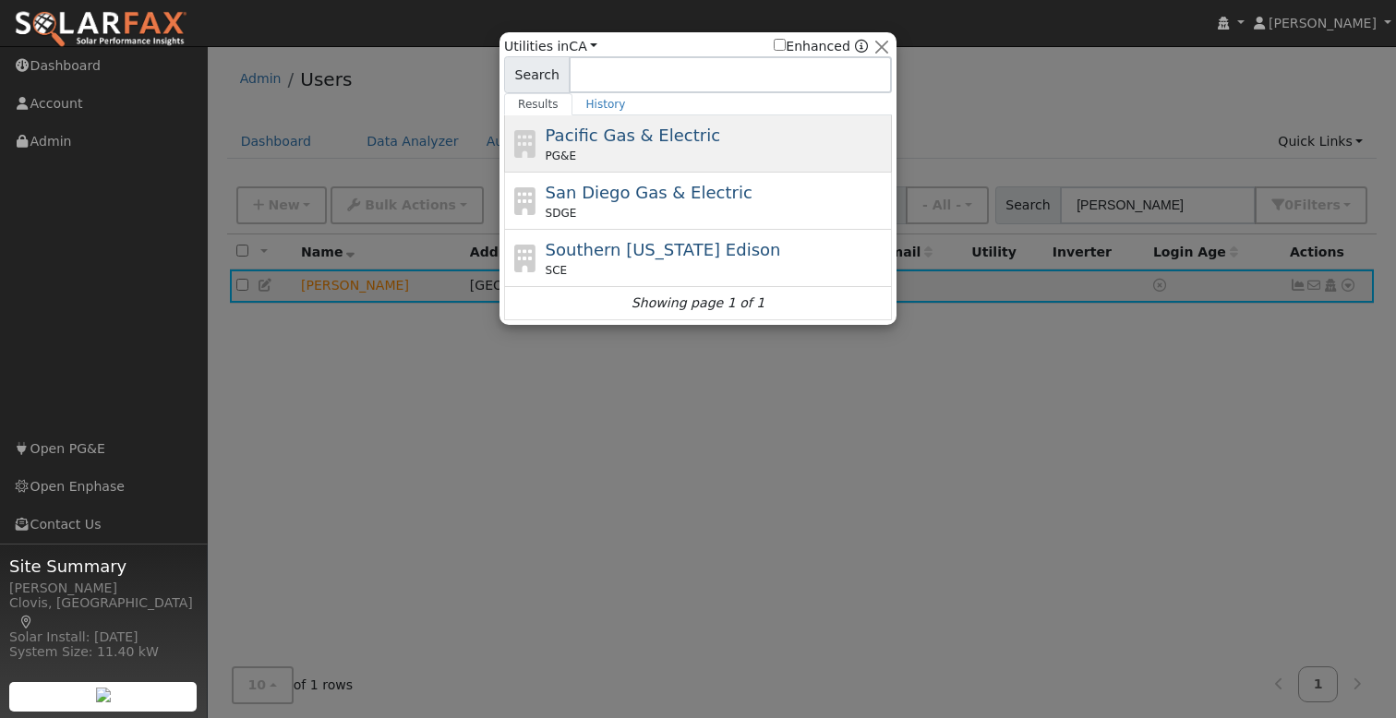
click at [644, 130] on span "Pacific Gas & Electric" at bounding box center [633, 135] width 175 height 19
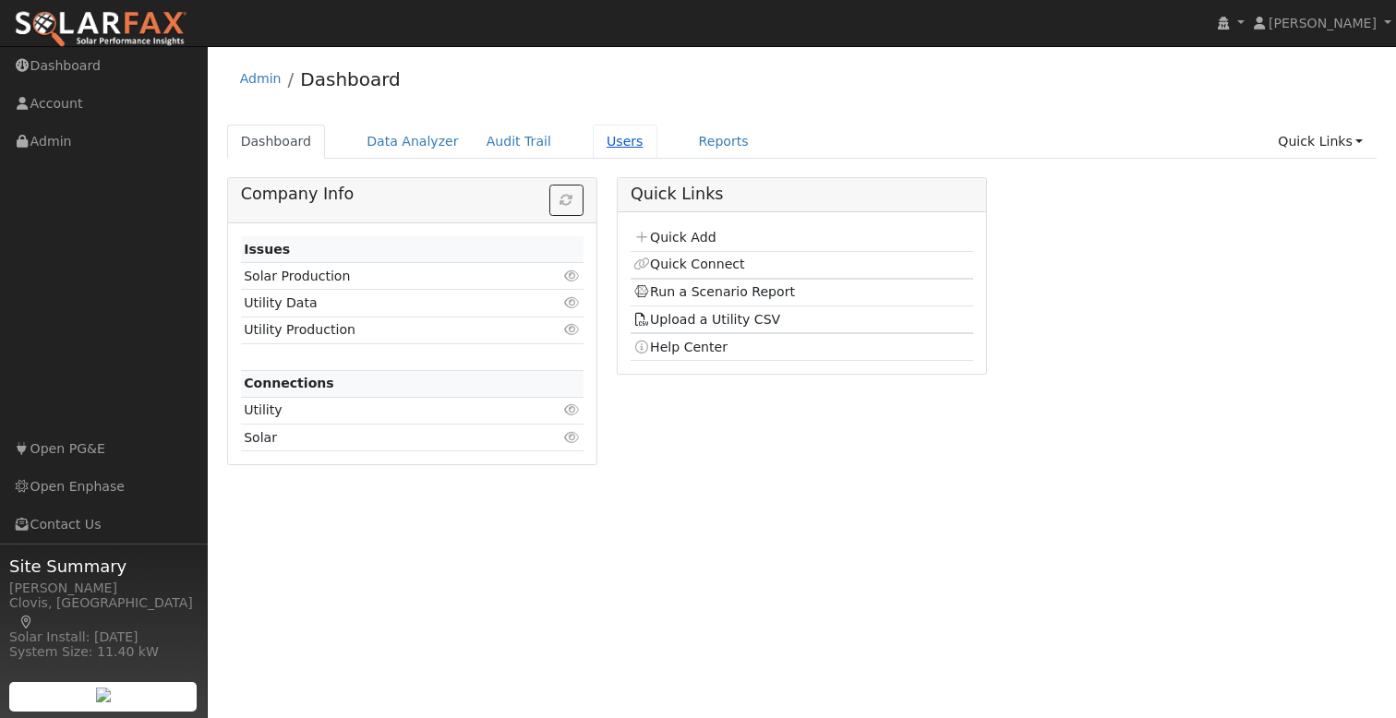
click at [615, 145] on link "Users" at bounding box center [625, 142] width 65 height 34
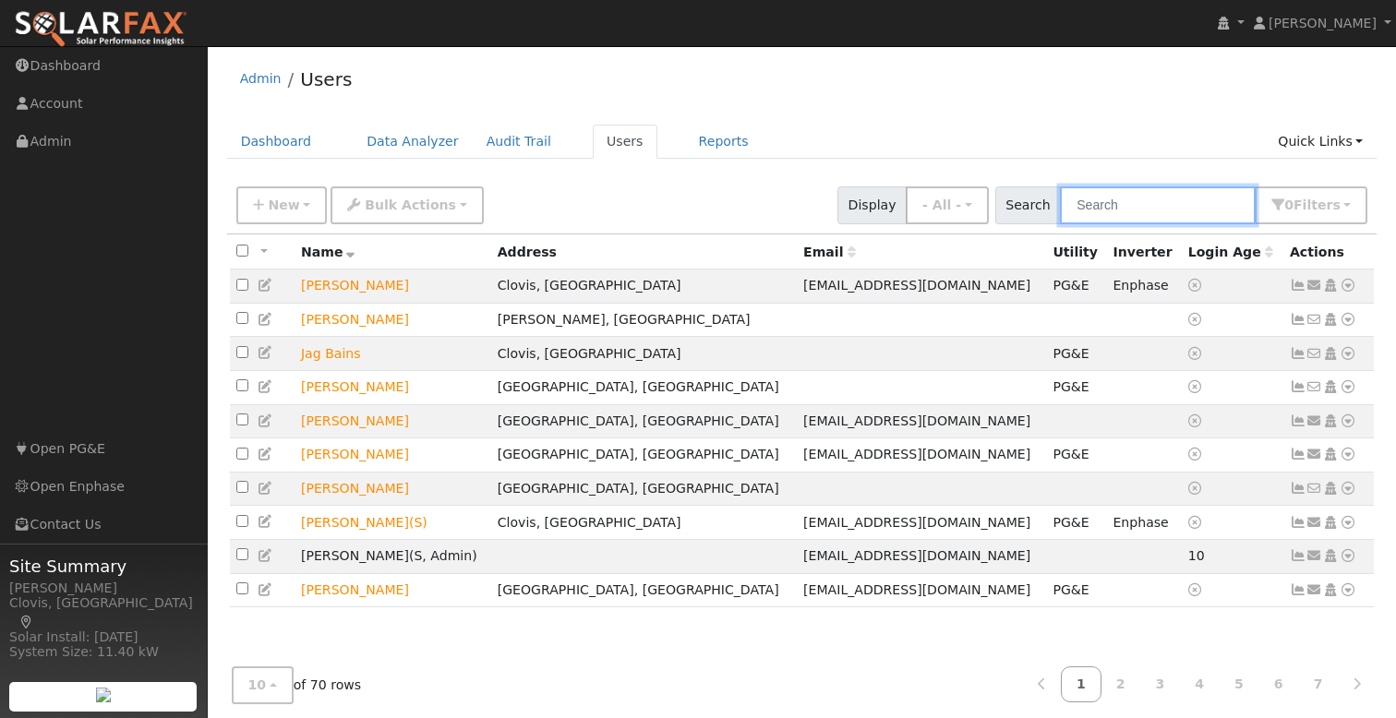
click at [1150, 204] on input "text" at bounding box center [1158, 206] width 196 height 38
drag, startPoint x: 1145, startPoint y: 205, endPoint x: 1153, endPoint y: 182, distance: 24.5
click at [1145, 205] on input "text" at bounding box center [1158, 206] width 196 height 38
click at [1135, 103] on div "Admin Users" at bounding box center [802, 83] width 1150 height 56
click at [1144, 208] on input "text" at bounding box center [1158, 206] width 196 height 38
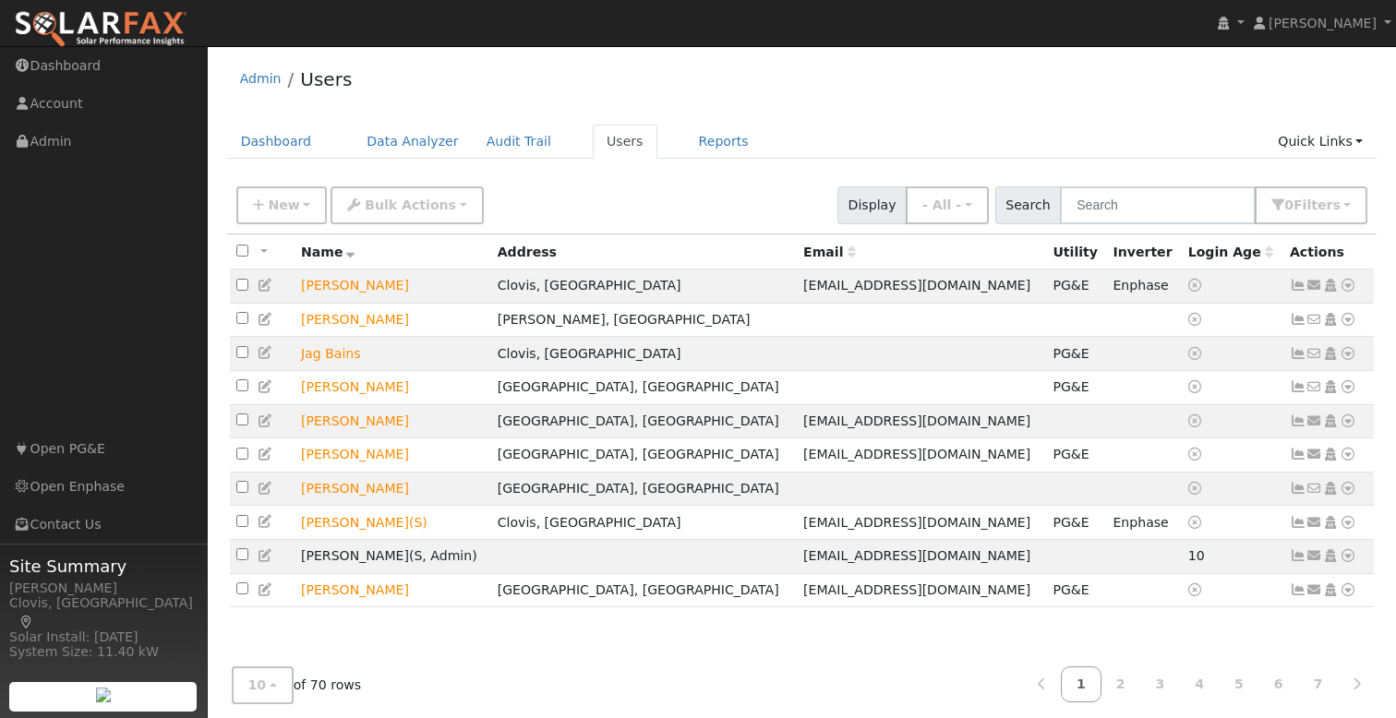
click at [1002, 94] on div "Admin Users" at bounding box center [802, 83] width 1150 height 56
drag, startPoint x: 1166, startPoint y: 226, endPoint x: 1143, endPoint y: 216, distance: 25.2
click at [1166, 226] on div "New Add User Quick Add Quick Connect Quick Convert Lead Bulk Actions Send Email…" at bounding box center [802, 205] width 1150 height 56
click at [1162, 211] on input "text" at bounding box center [1158, 206] width 196 height 38
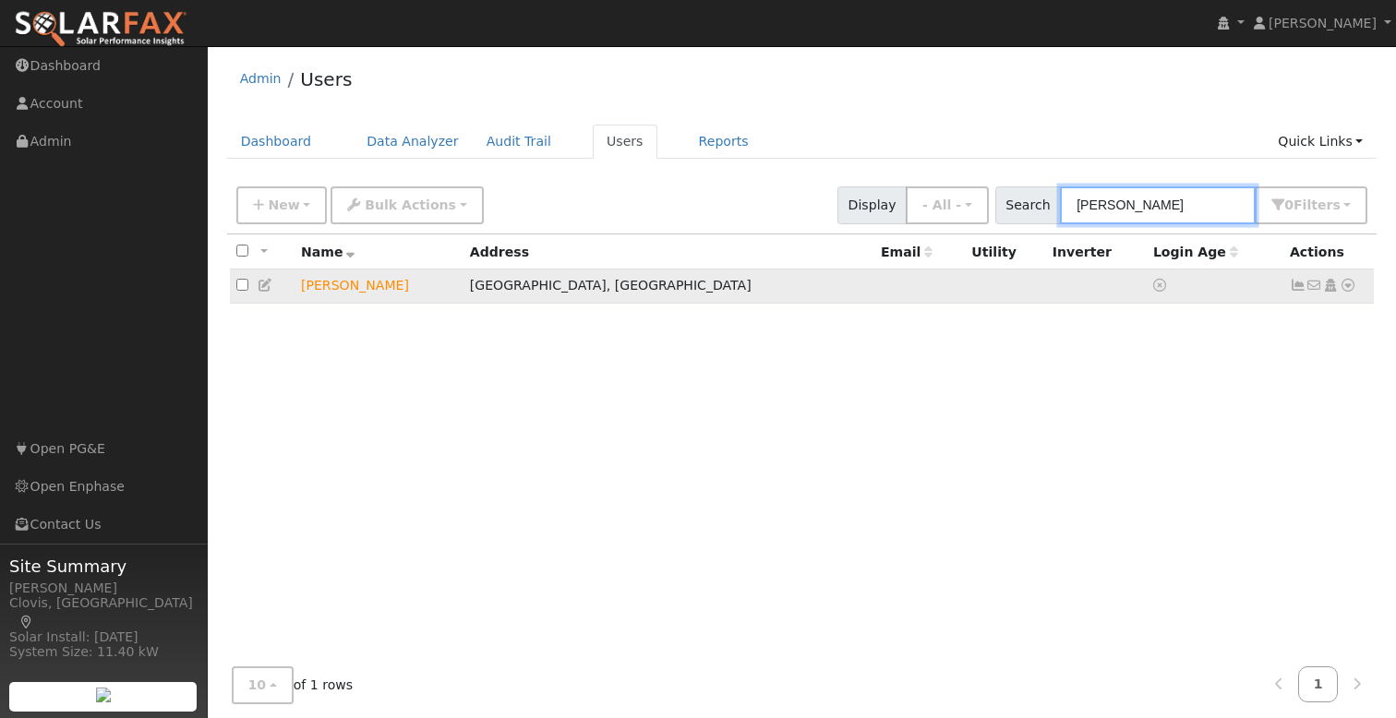
type input "jones"
click at [1349, 288] on icon at bounding box center [1348, 285] width 17 height 13
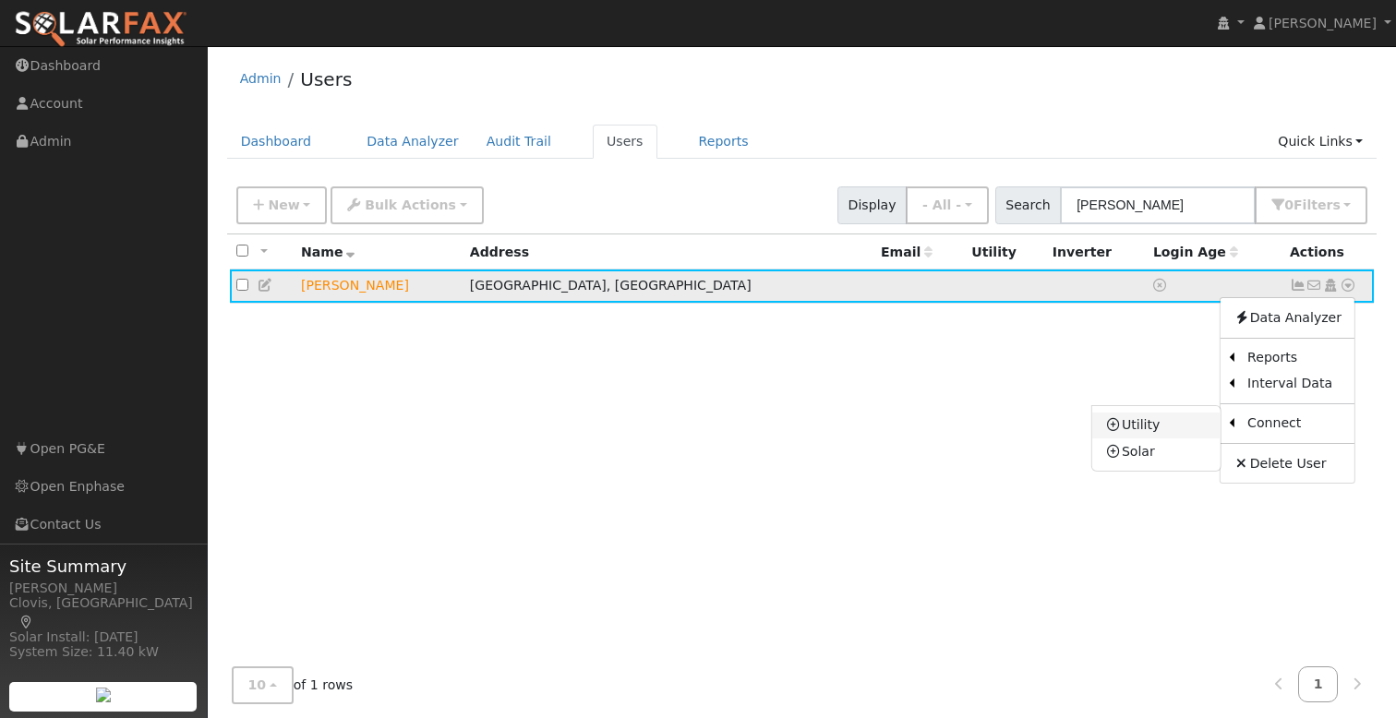
click at [1160, 424] on link "Utility" at bounding box center [1156, 426] width 128 height 26
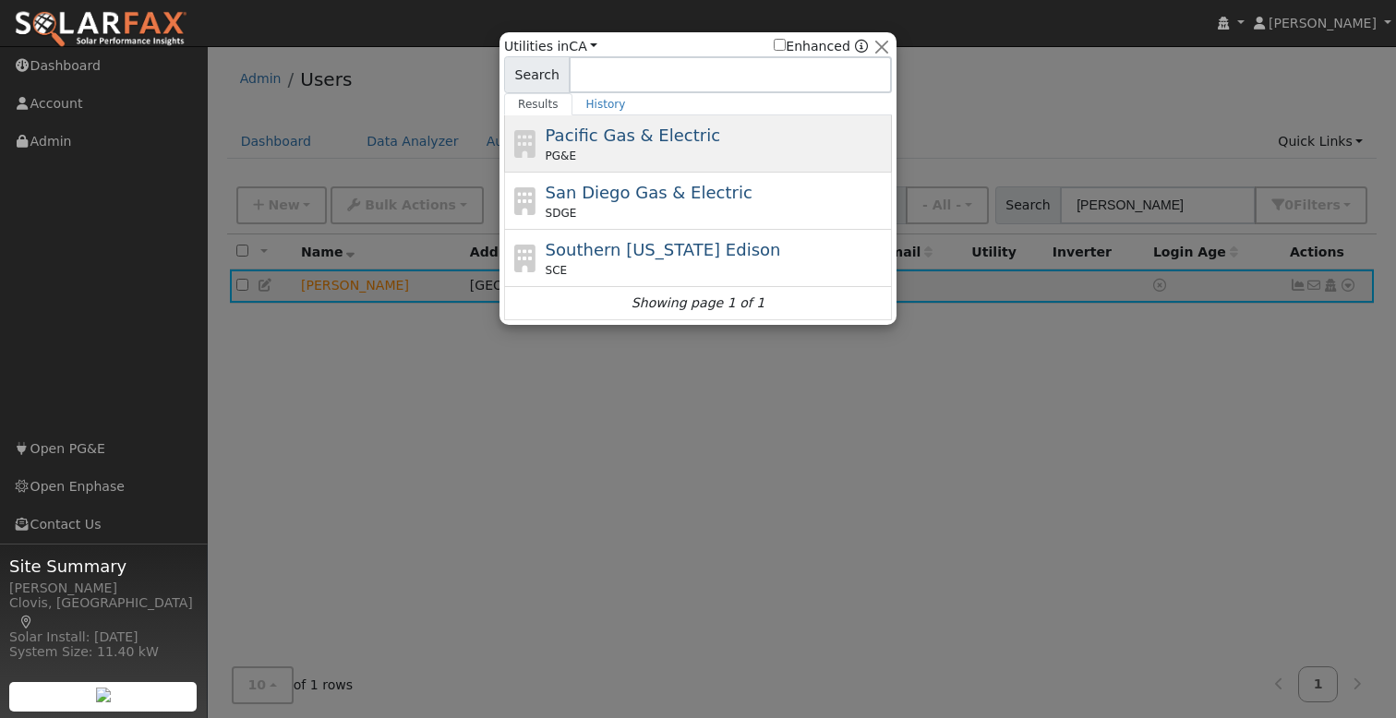
click at [640, 141] on span "Pacific Gas & Electric" at bounding box center [633, 135] width 175 height 19
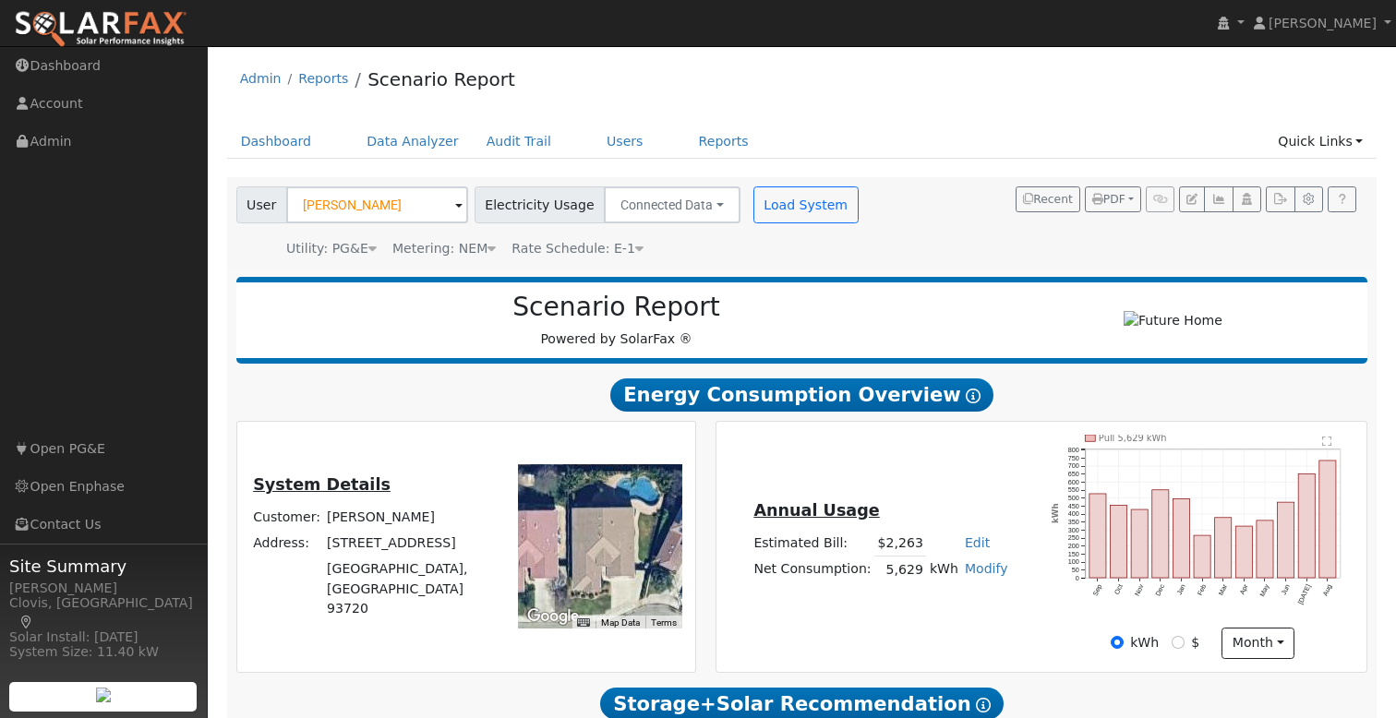
click at [124, 27] on img at bounding box center [101, 29] width 174 height 39
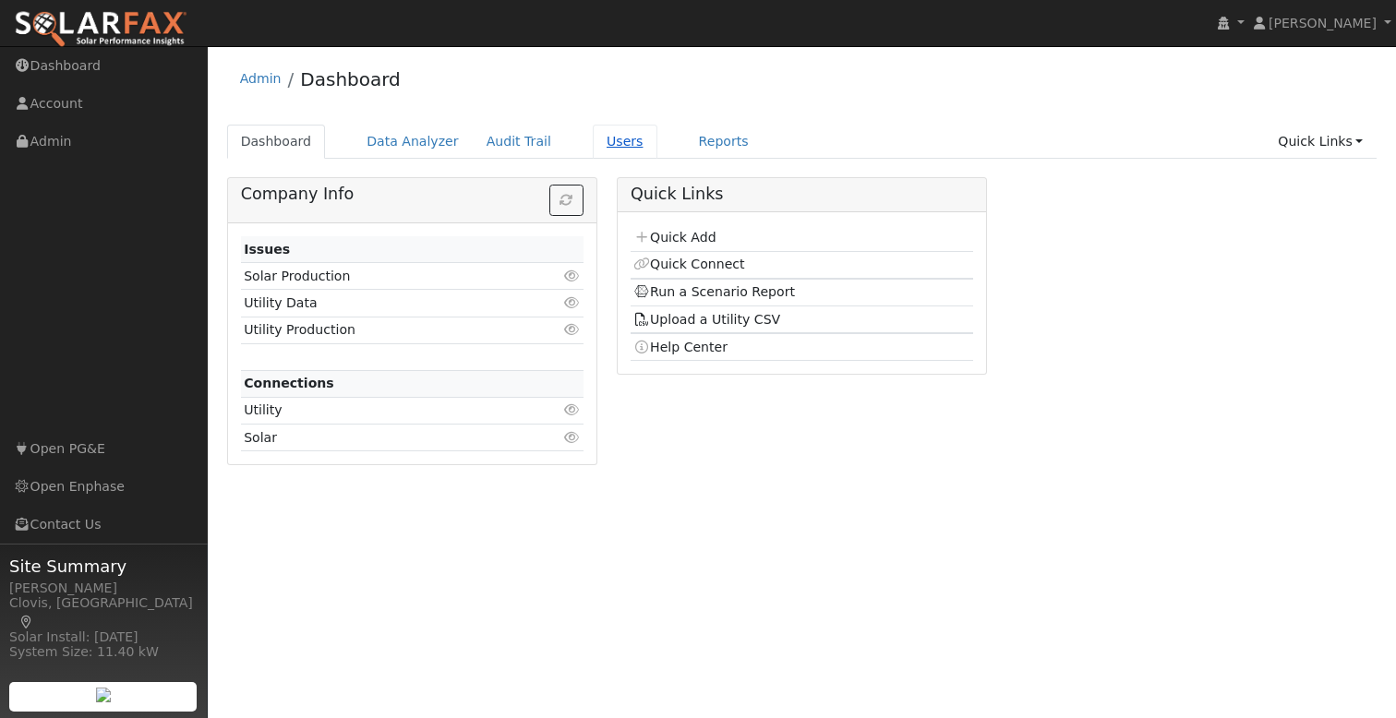
click at [600, 140] on link "Users" at bounding box center [625, 142] width 65 height 34
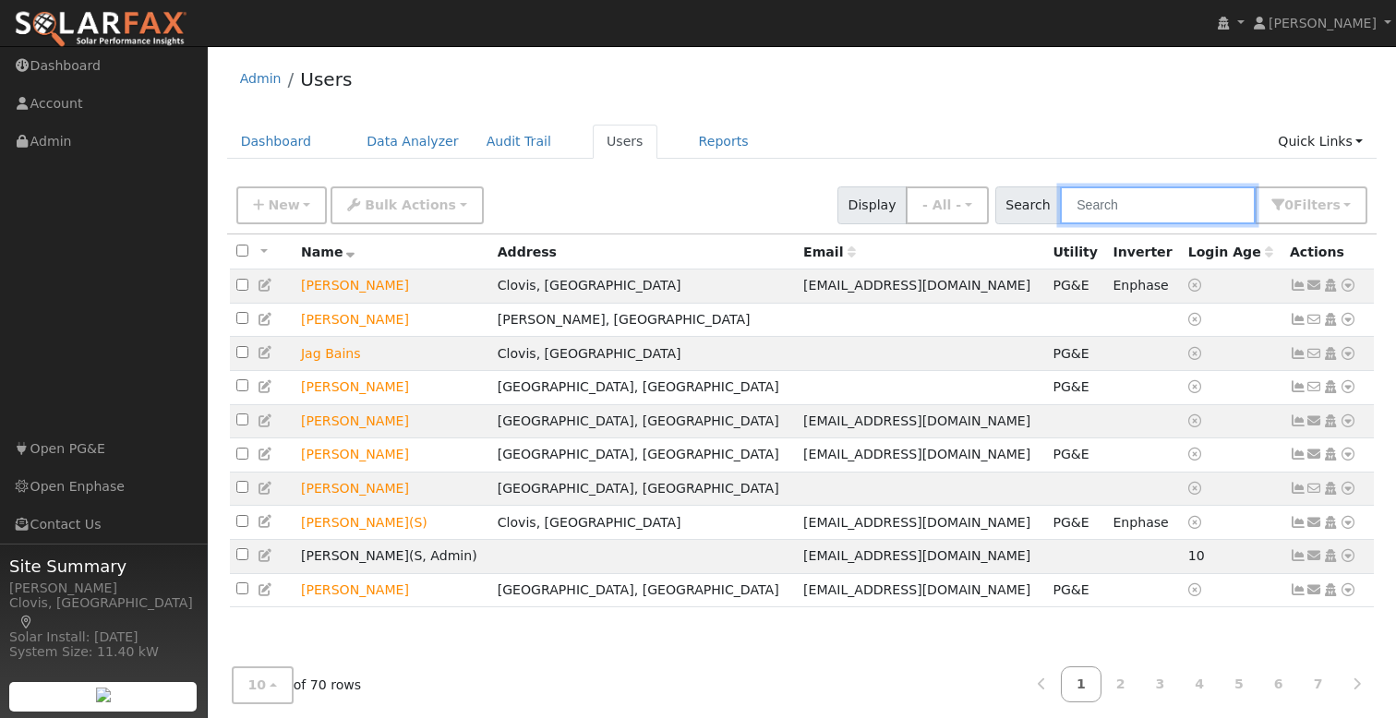
click at [1171, 207] on input "text" at bounding box center [1158, 206] width 196 height 38
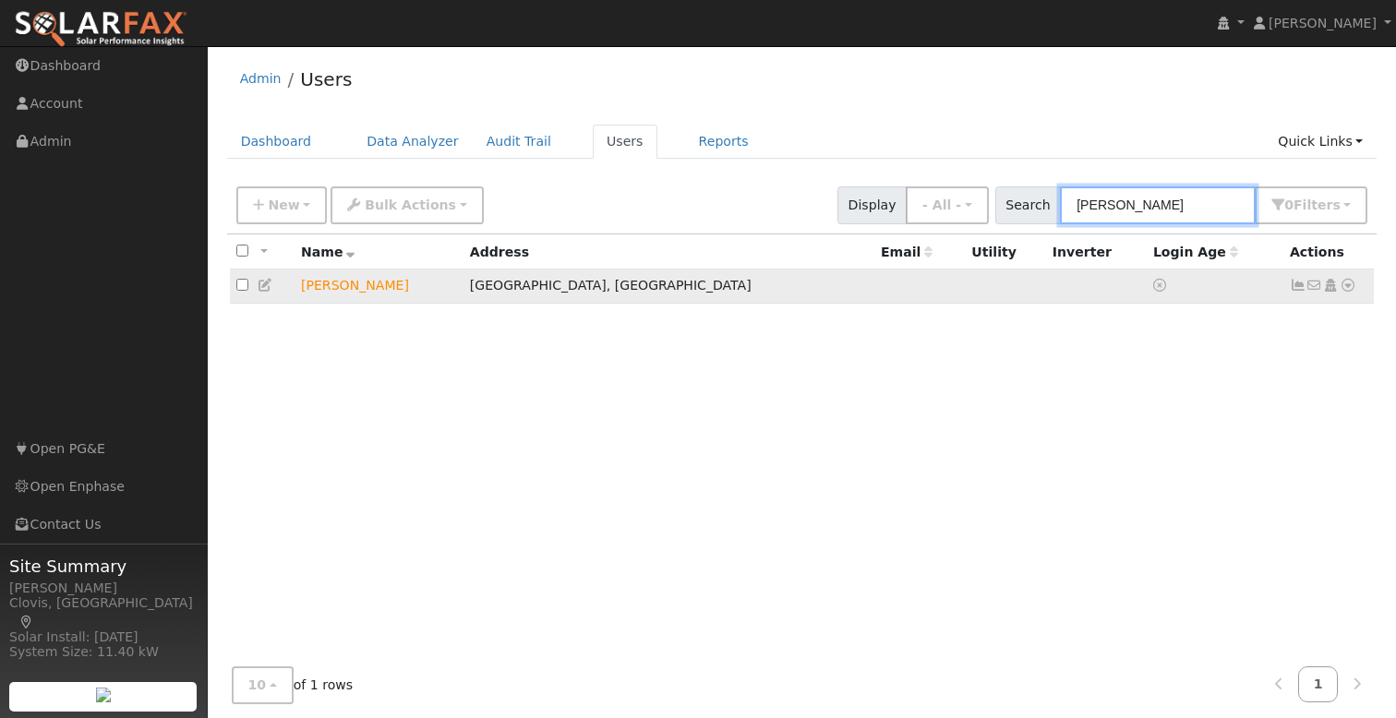
type input "jones"
click at [1348, 287] on icon at bounding box center [1348, 285] width 17 height 13
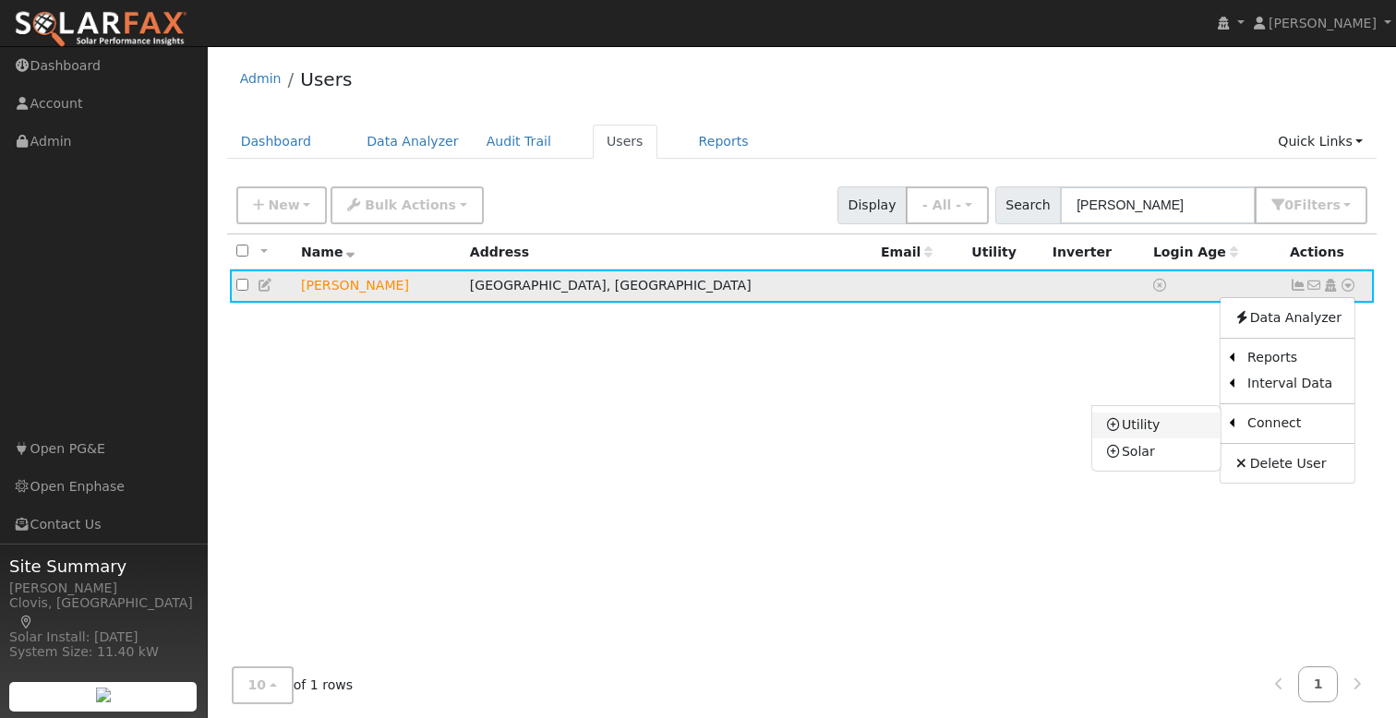
click at [1174, 427] on link "Utility" at bounding box center [1156, 426] width 128 height 26
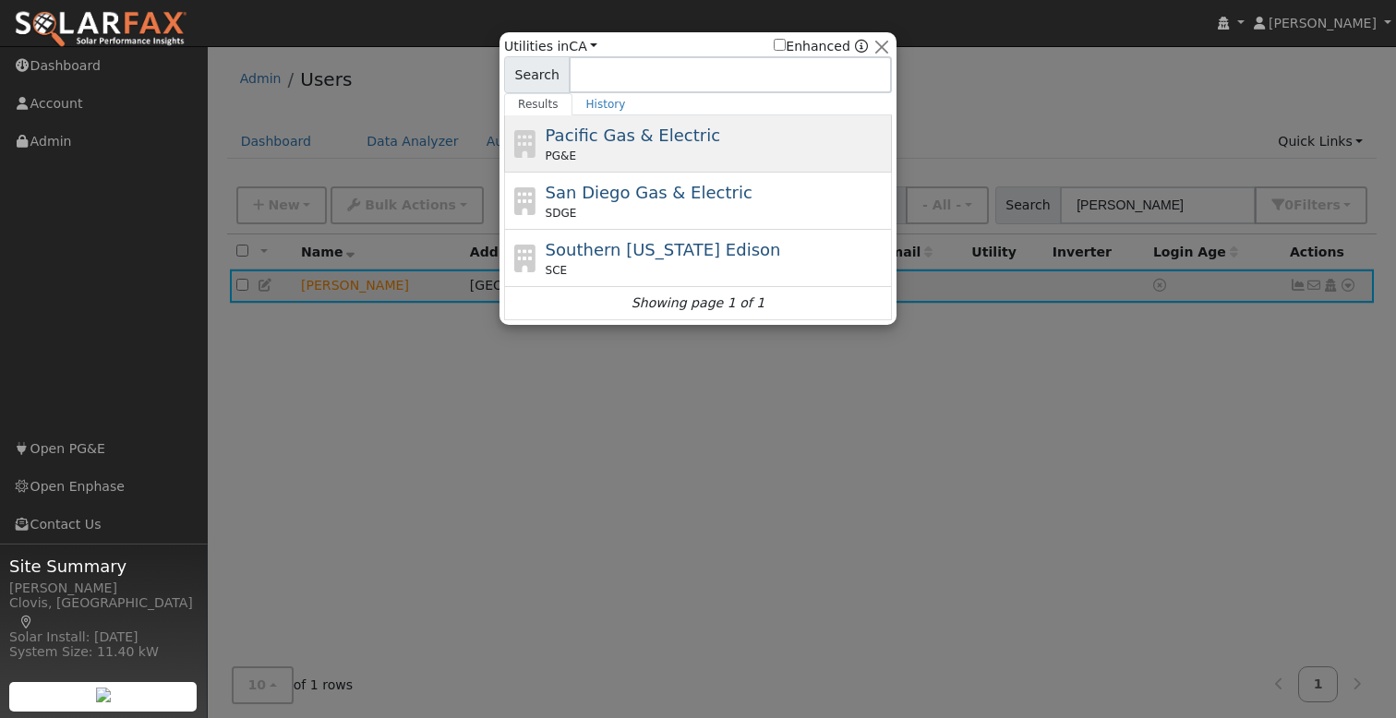
click at [621, 140] on span "Pacific Gas & Electric" at bounding box center [633, 135] width 175 height 19
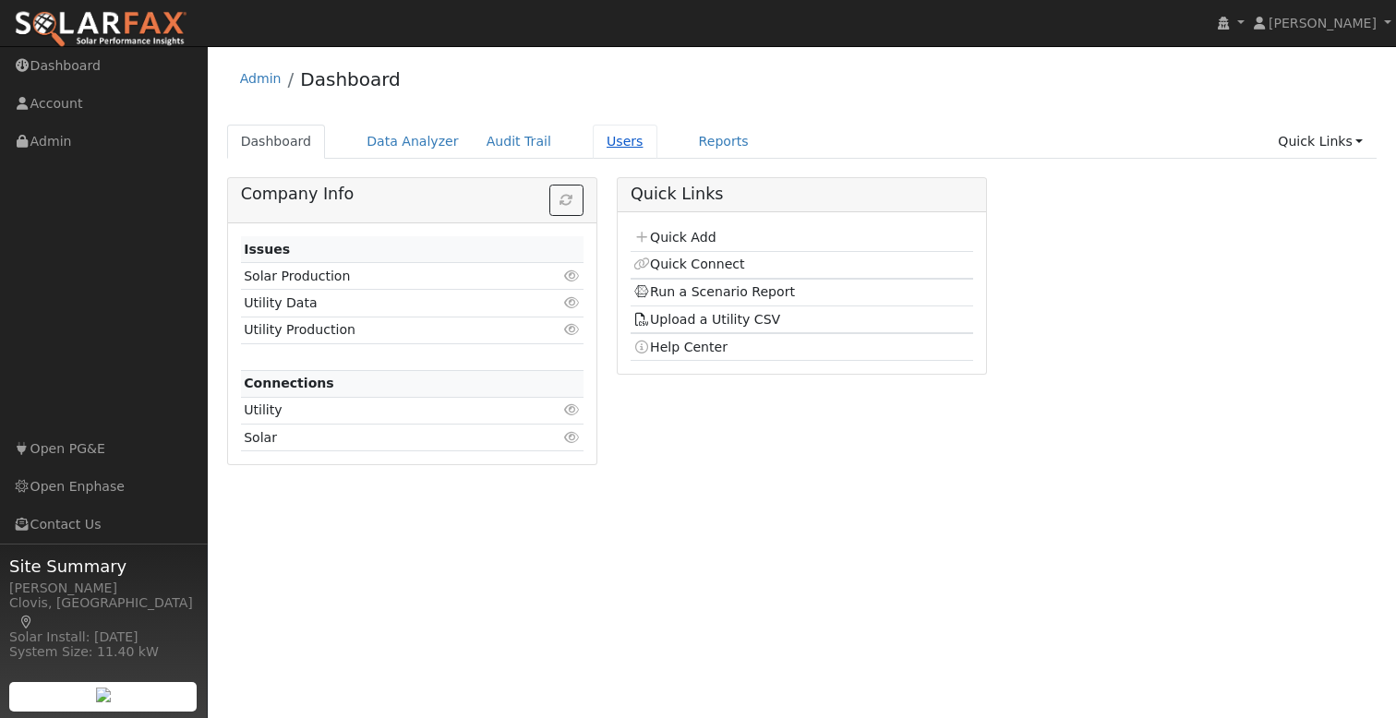
click at [607, 149] on link "Users" at bounding box center [625, 142] width 65 height 34
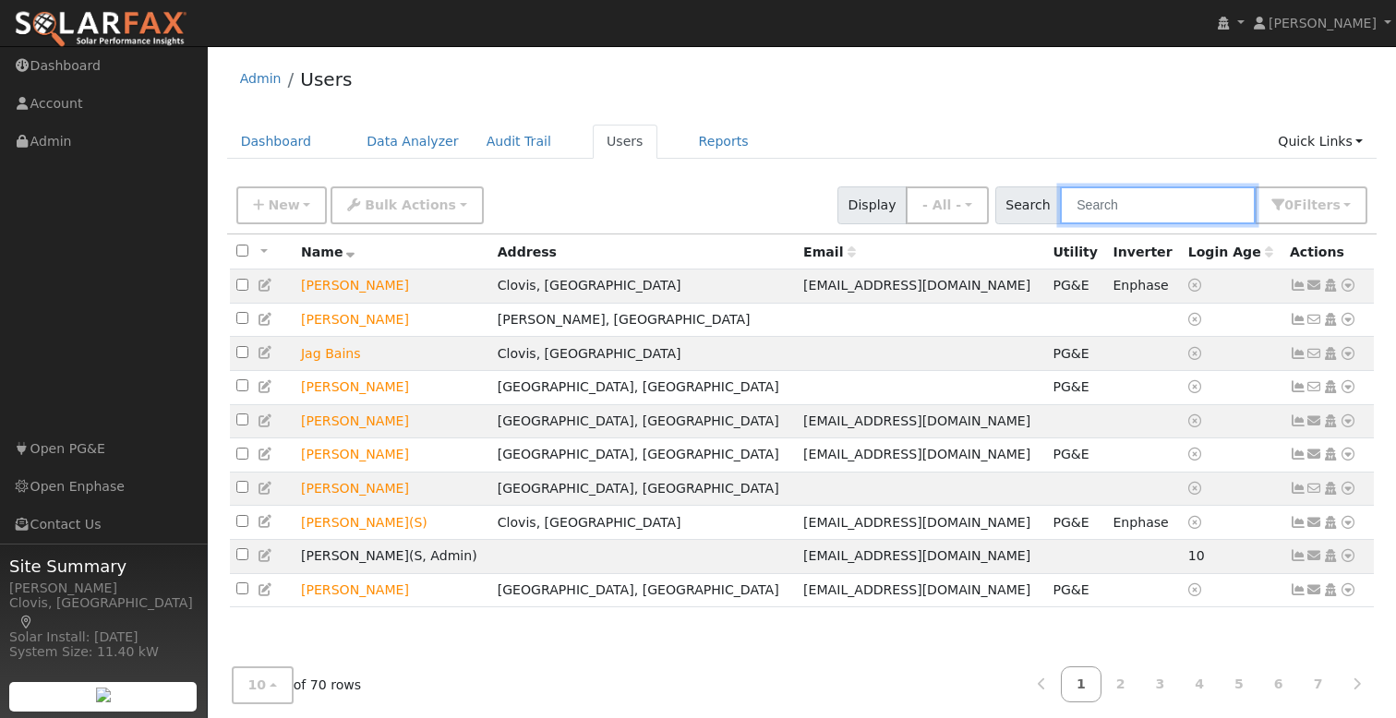
click at [1156, 210] on input "text" at bounding box center [1158, 206] width 196 height 38
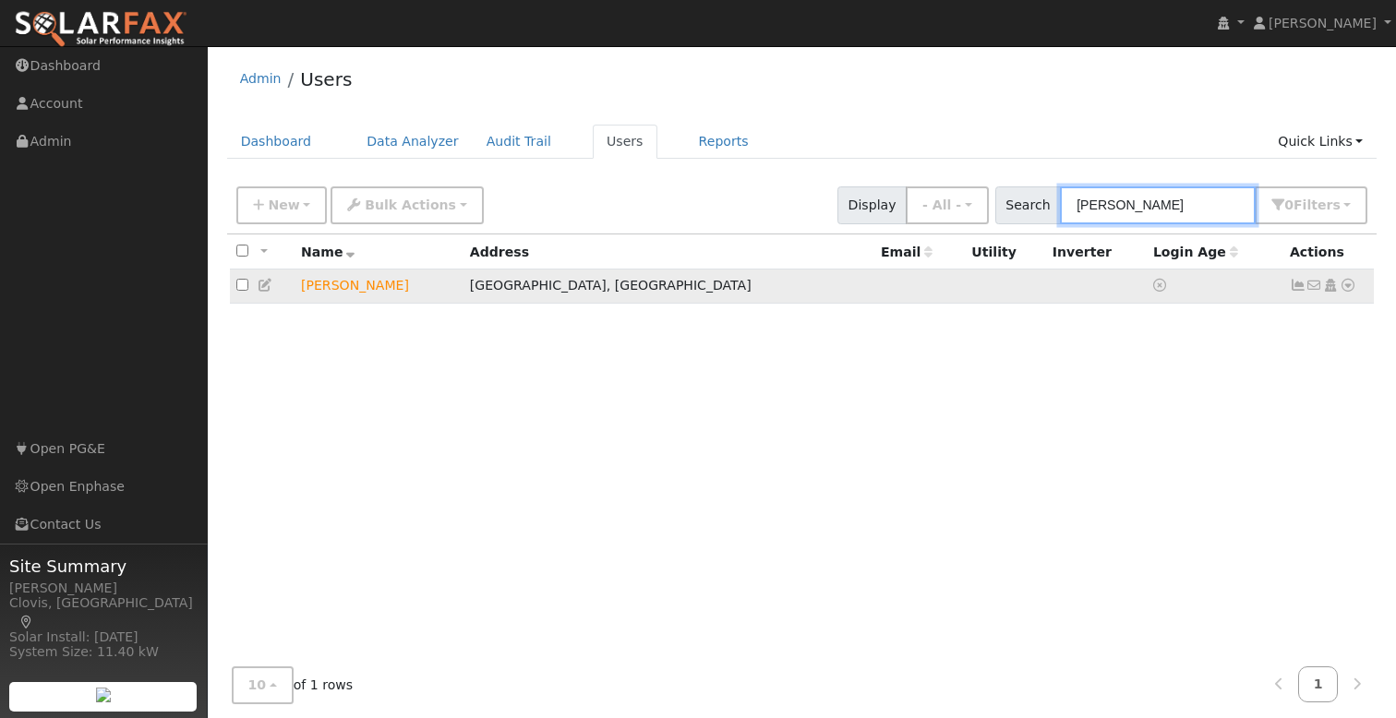
type input "[PERSON_NAME]"
click at [1344, 285] on icon at bounding box center [1348, 285] width 17 height 13
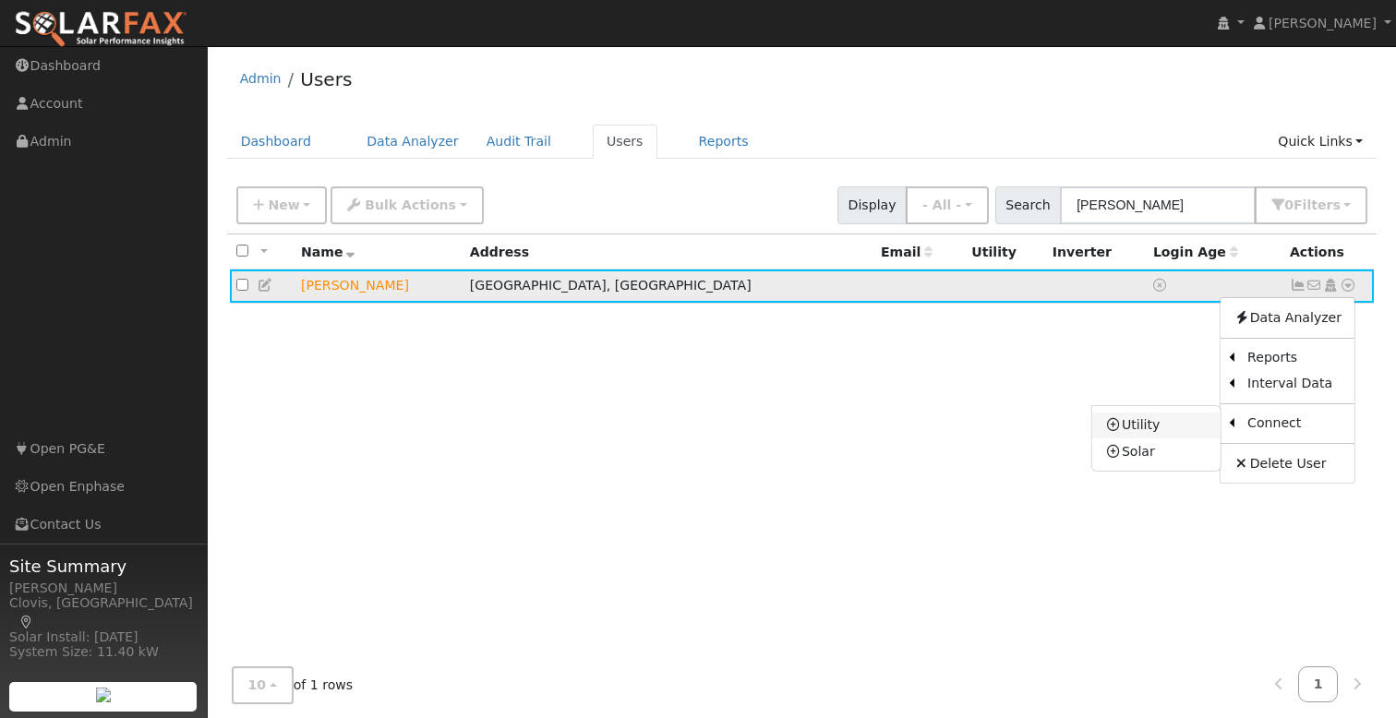
click at [1160, 420] on link "Utility" at bounding box center [1156, 426] width 128 height 26
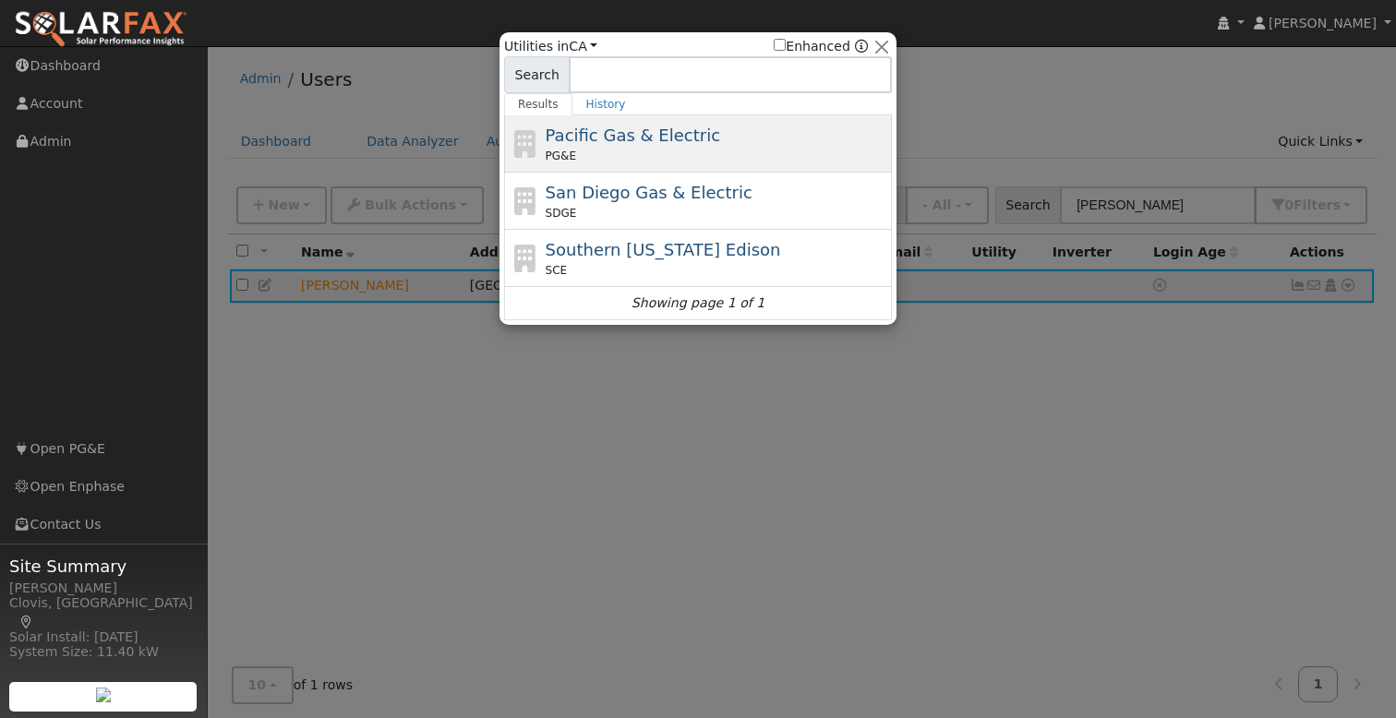
click at [641, 131] on span "Pacific Gas & Electric" at bounding box center [633, 135] width 175 height 19
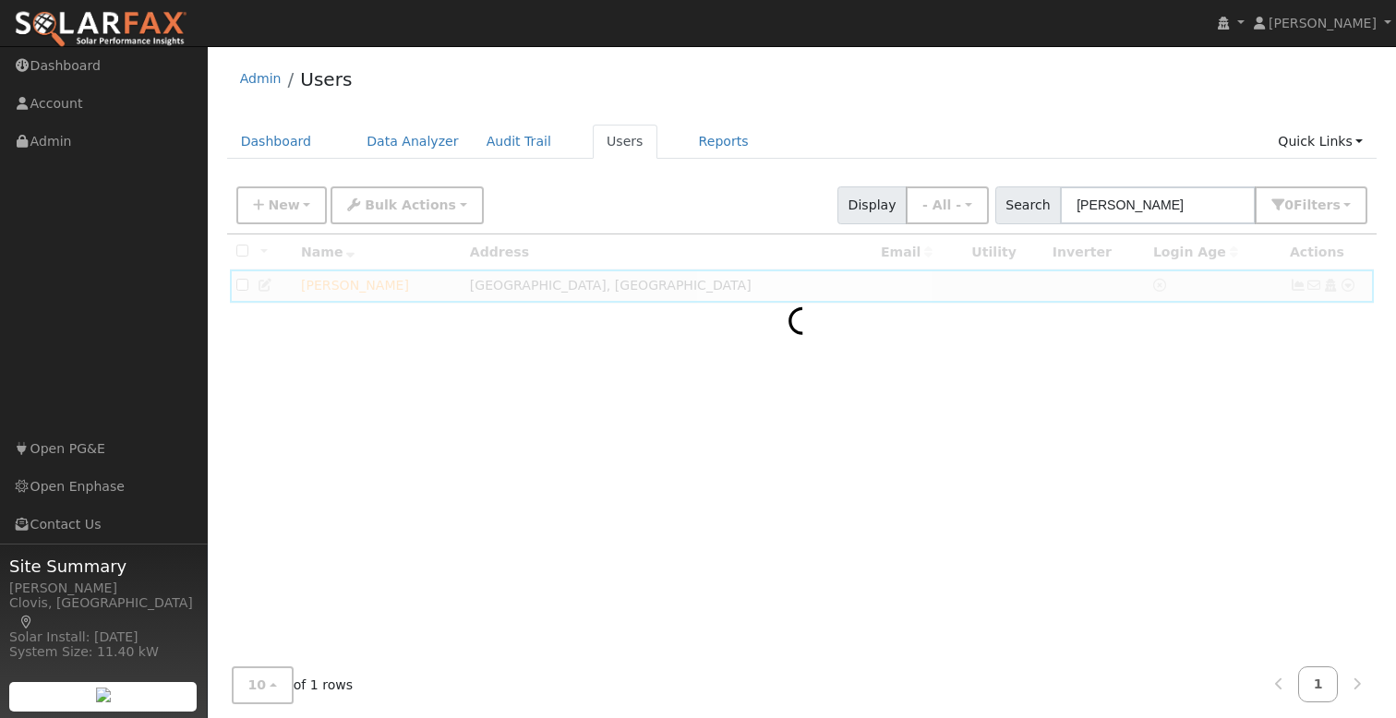
click at [1141, 128] on ul "Dashboard Data Analyzer Audit Trail Users Reports Quick Links Quick Add Quick C…" at bounding box center [802, 142] width 1150 height 34
click at [1152, 211] on input "jones" at bounding box center [1158, 206] width 196 height 38
click at [1146, 154] on ul "Dashboard Data Analyzer Audit Trail Users Reports Quick Links Quick Add Quick C…" at bounding box center [802, 142] width 1150 height 34
click at [1168, 207] on input "jones" at bounding box center [1158, 206] width 196 height 38
click at [1125, 127] on ul "Dashboard Data Analyzer Audit Trail Users Reports Quick Links Quick Add Quick C…" at bounding box center [802, 142] width 1150 height 34
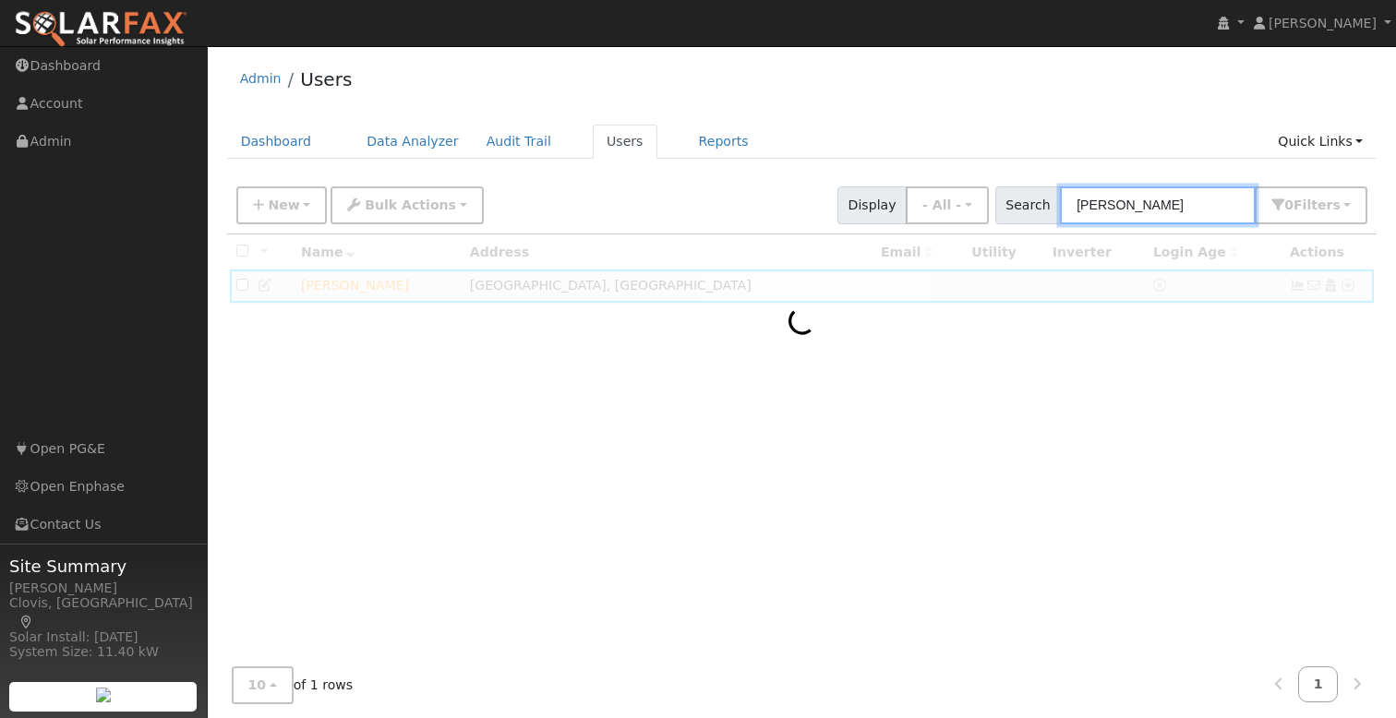
click at [1166, 211] on input "jones" at bounding box center [1158, 206] width 196 height 38
click at [1179, 155] on ul "Dashboard Data Analyzer Audit Trail Users Reports Quick Links Quick Add Quick C…" at bounding box center [802, 142] width 1150 height 34
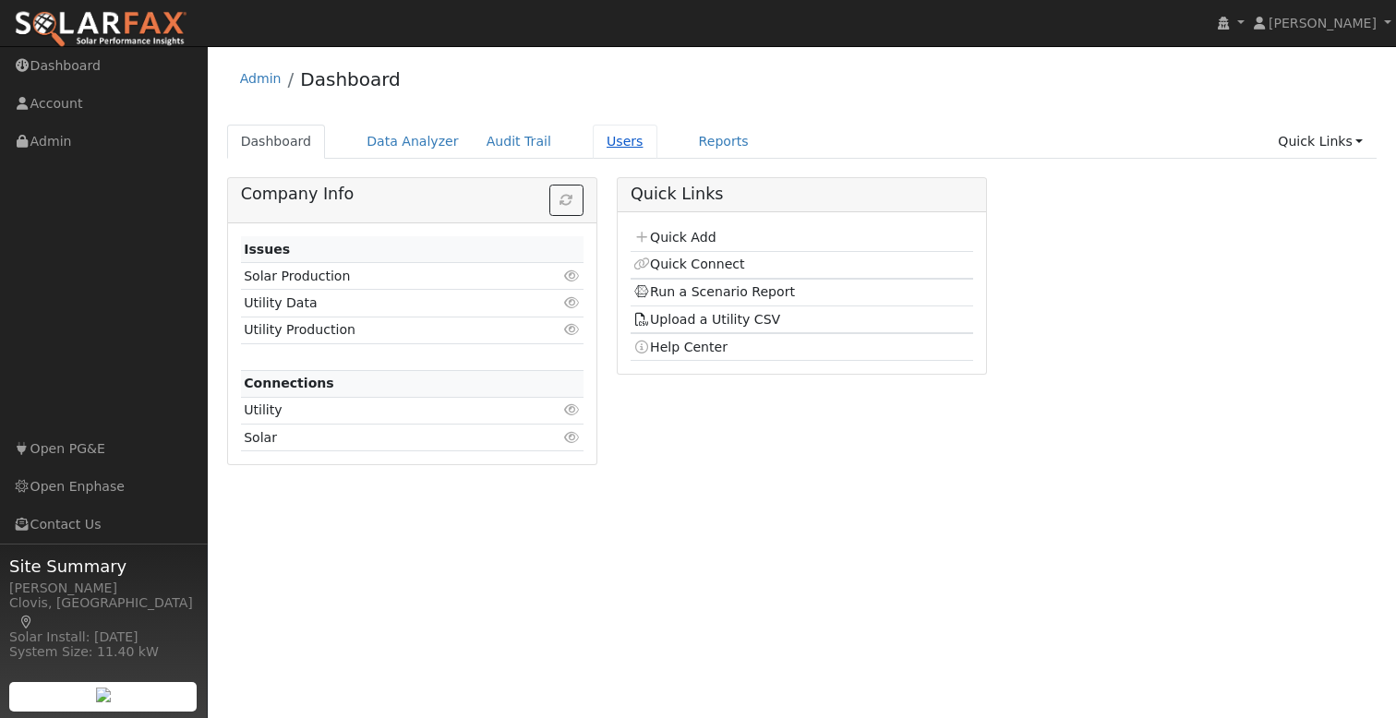
click at [596, 140] on link "Users" at bounding box center [625, 142] width 65 height 34
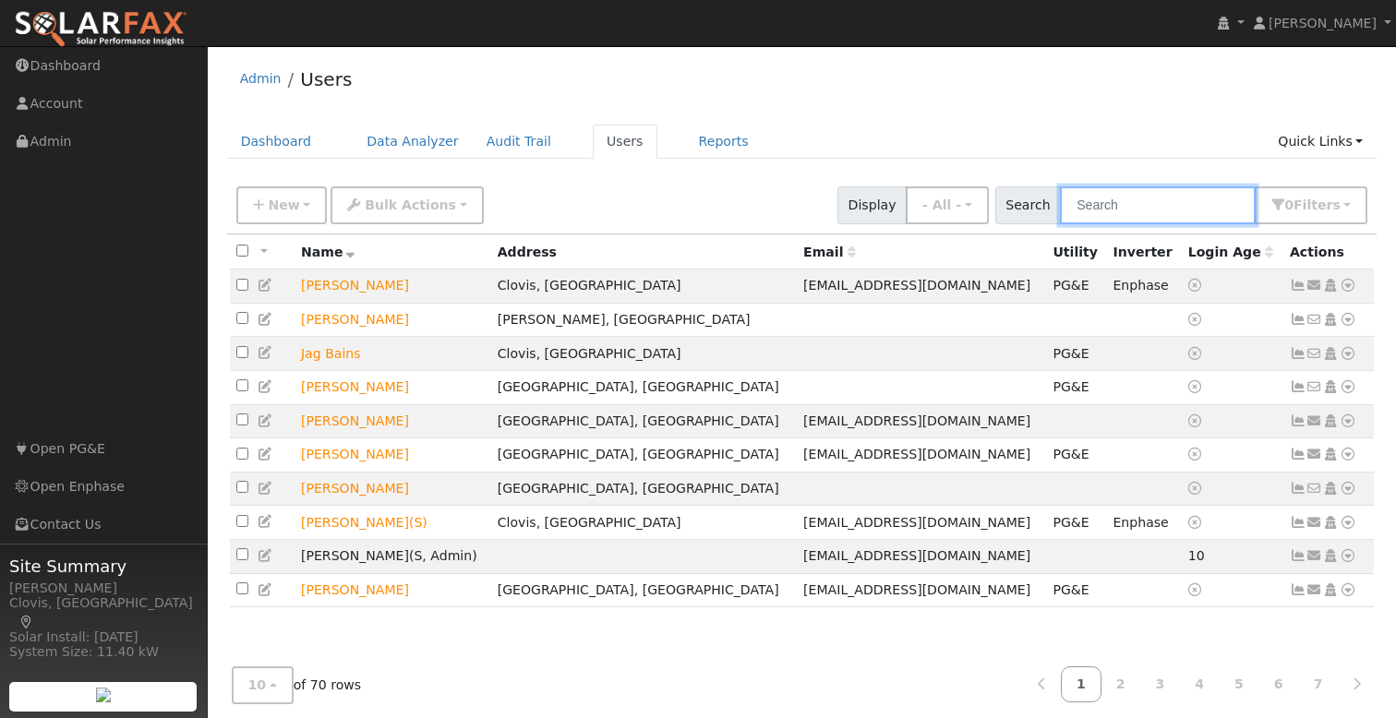
click at [1159, 204] on input "text" at bounding box center [1158, 206] width 196 height 38
click at [1153, 204] on input "text" at bounding box center [1158, 206] width 196 height 38
type input "d"
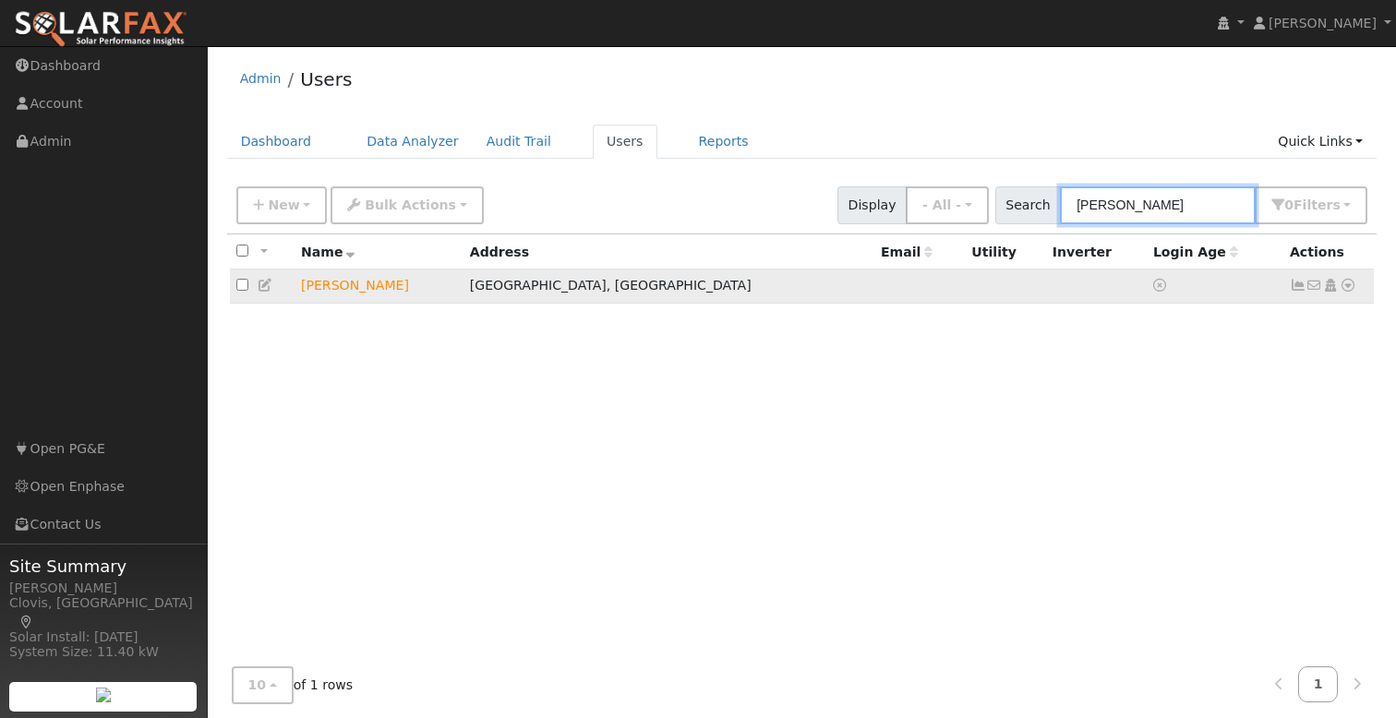
type input "[PERSON_NAME]"
click at [1352, 288] on icon at bounding box center [1348, 285] width 17 height 13
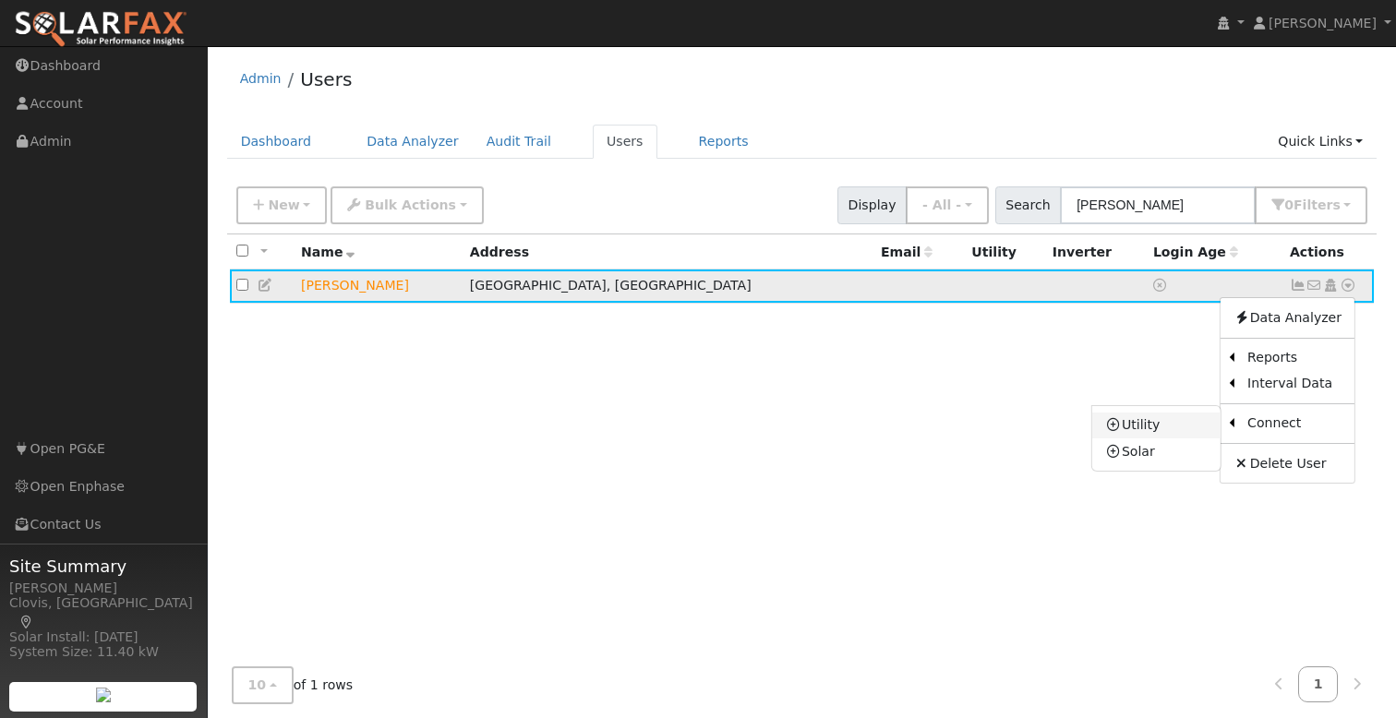
click at [1188, 426] on link "Utility" at bounding box center [1156, 426] width 128 height 26
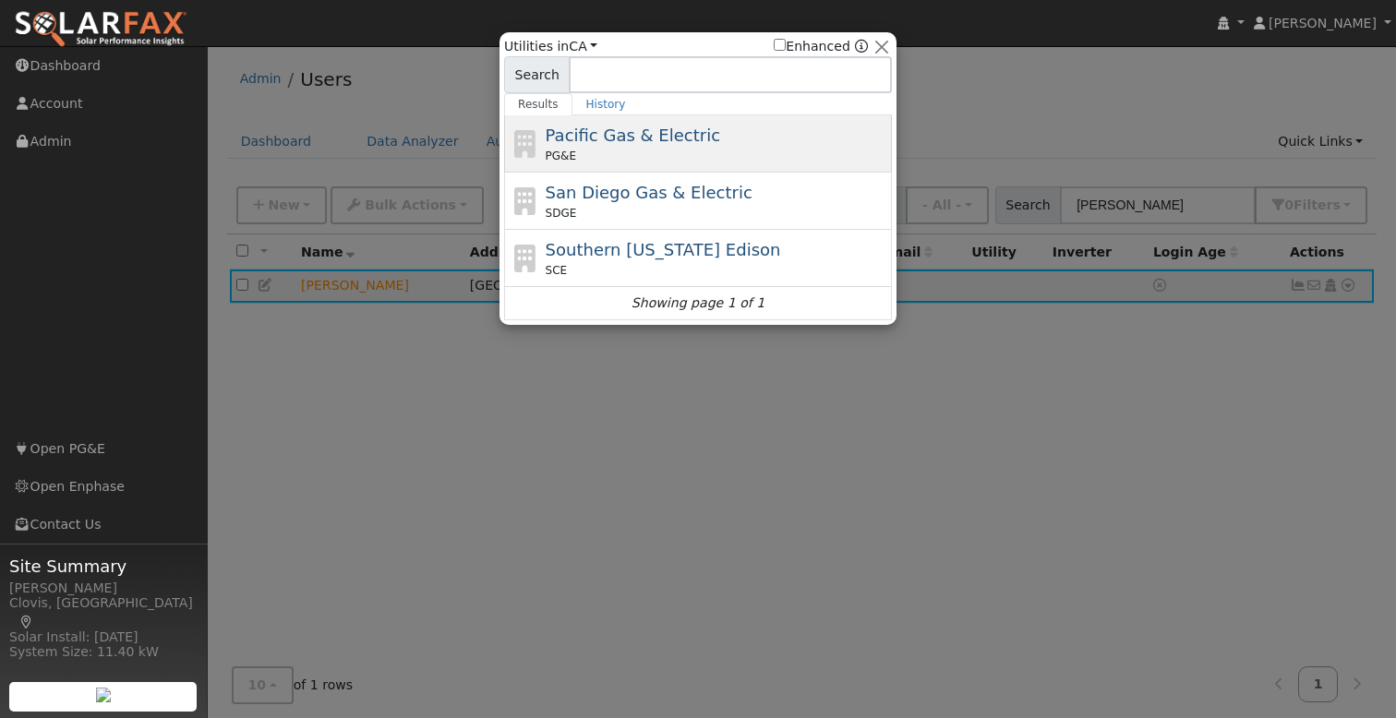
click at [661, 137] on span "Pacific Gas & Electric" at bounding box center [633, 135] width 175 height 19
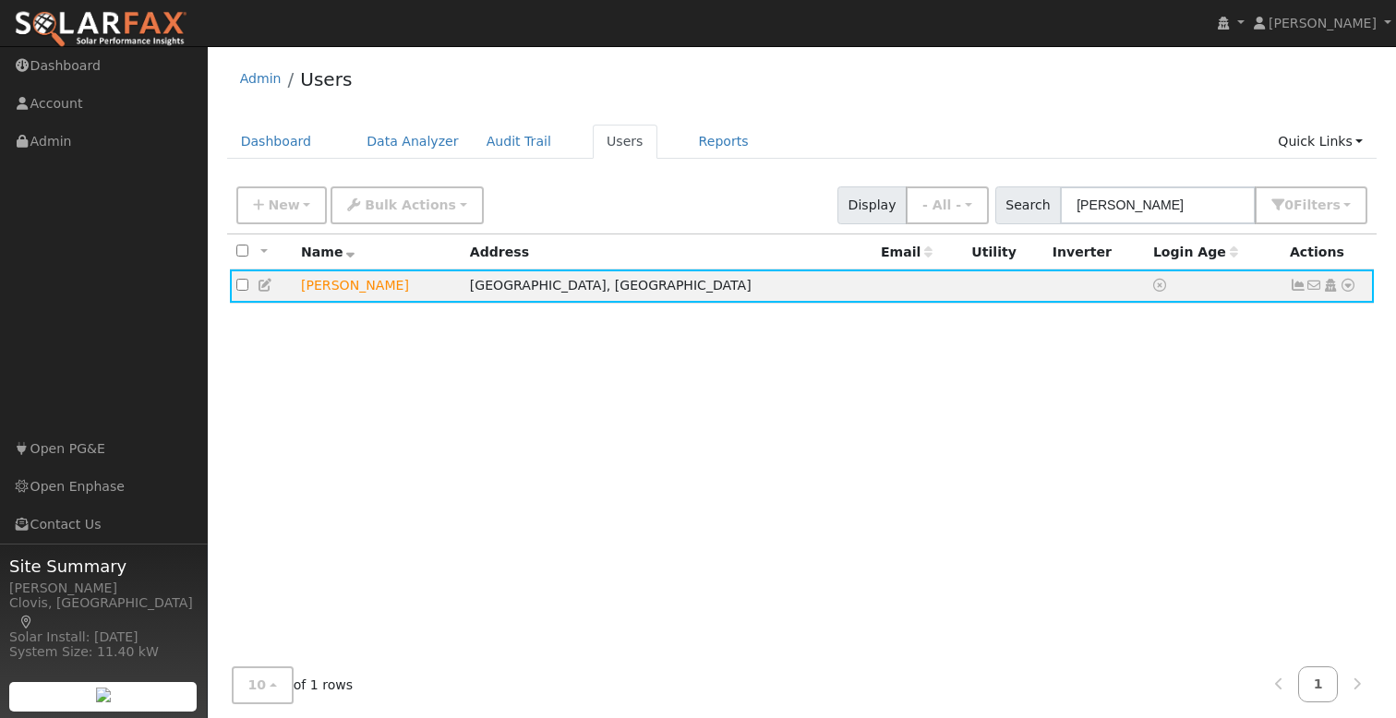
click at [868, 111] on div "Admin Users" at bounding box center [802, 83] width 1150 height 56
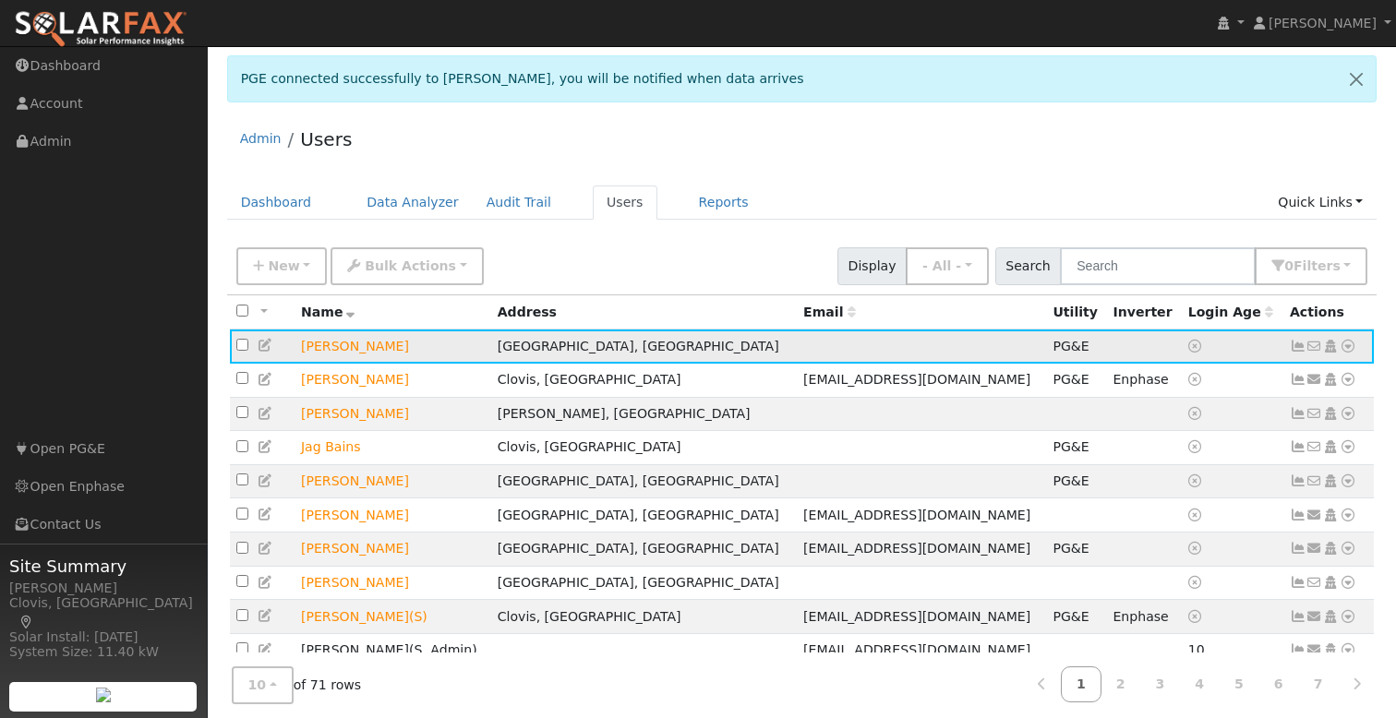
click at [266, 350] on icon at bounding box center [266, 345] width 17 height 13
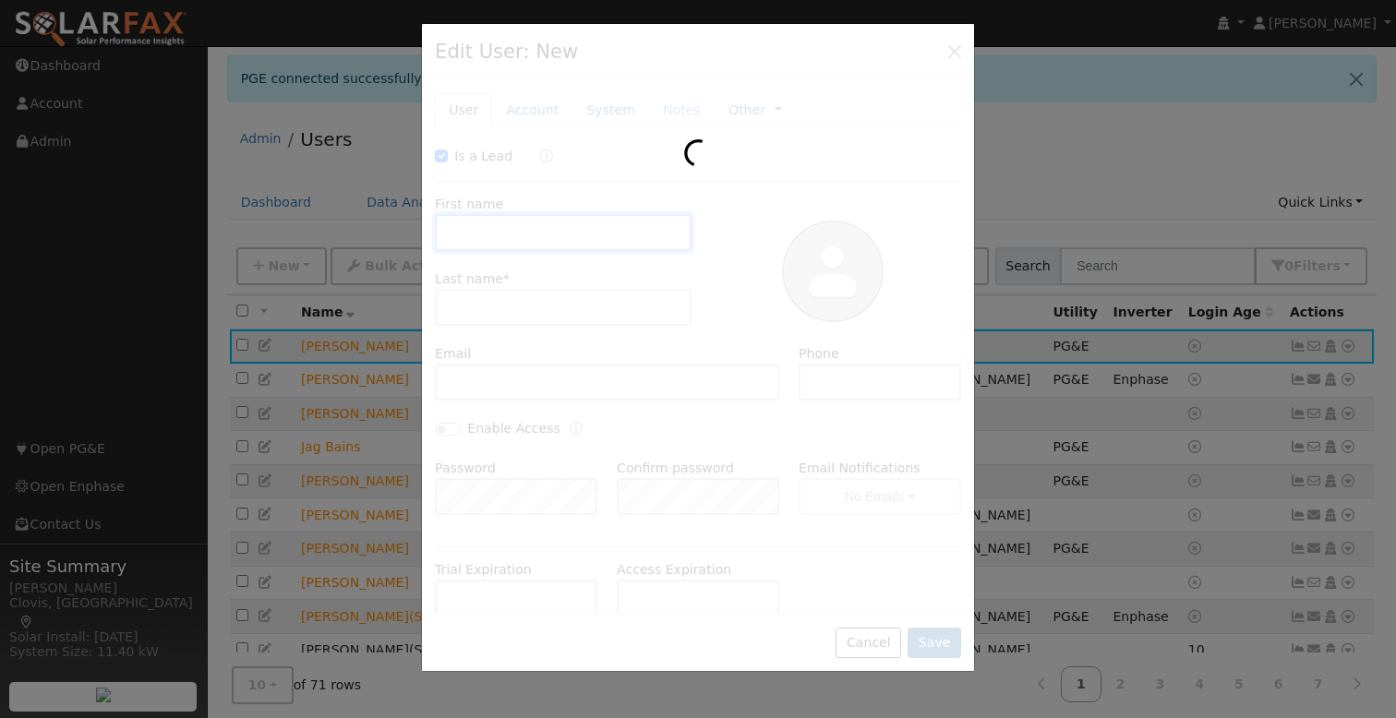
checkbox input "true"
type input "[PERSON_NAME]"
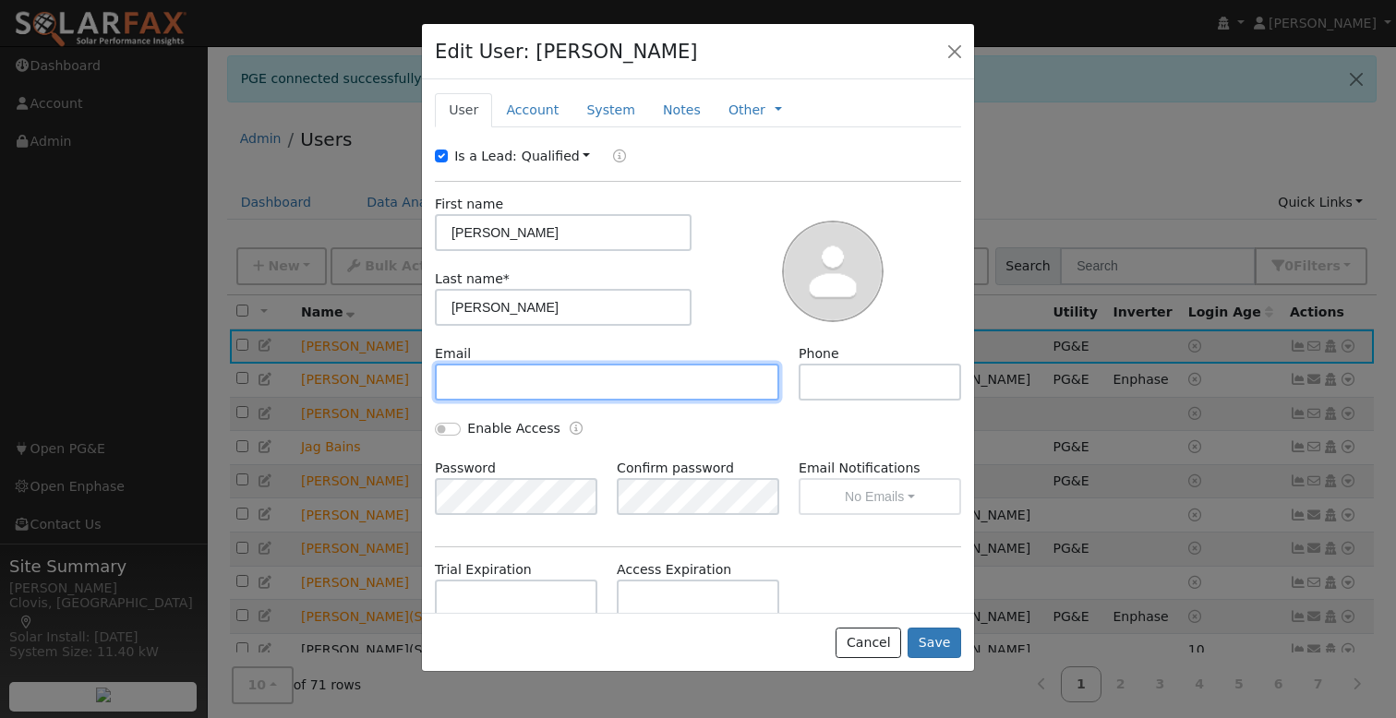
click at [562, 379] on input "text" at bounding box center [607, 382] width 344 height 37
click at [680, 409] on div "Email Phone" at bounding box center [699, 381] width 546 height 75
click at [683, 390] on input "text" at bounding box center [607, 382] width 344 height 37
type input "gajpray@gmail.com"
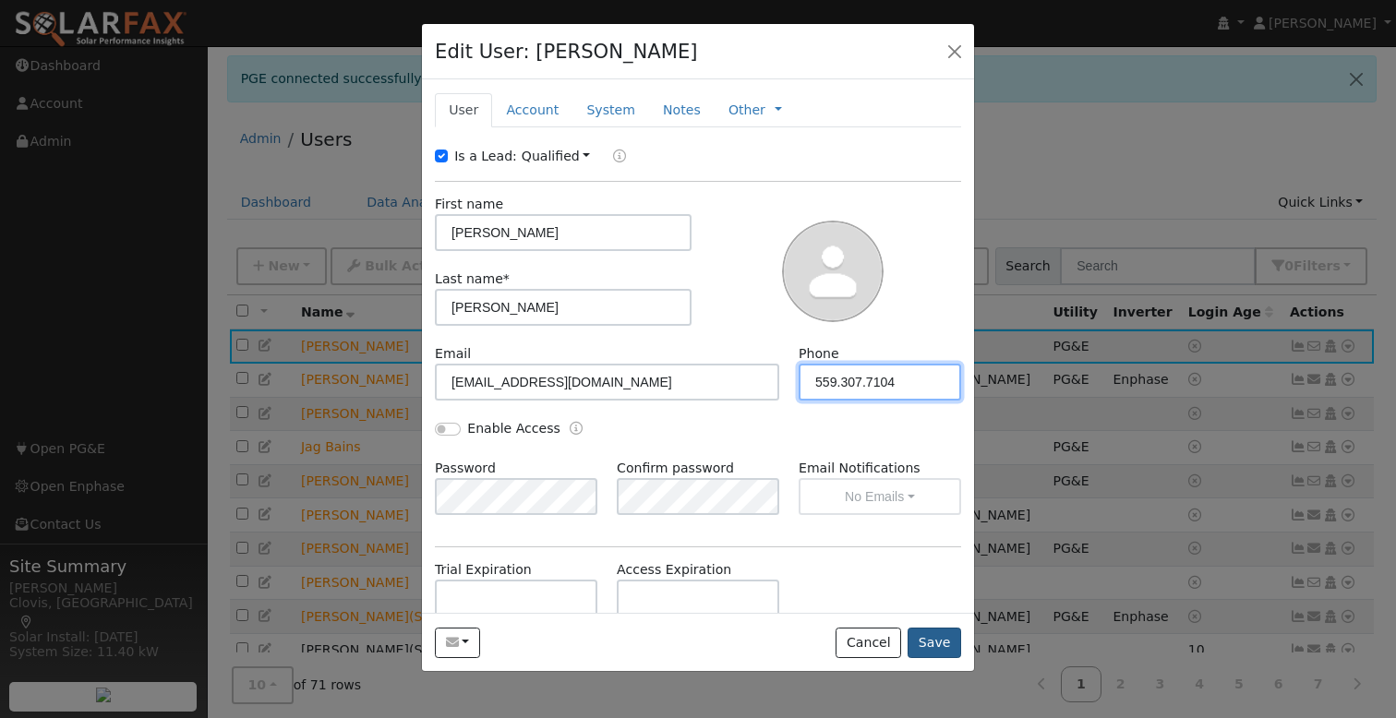
type input "559.307.7104"
click at [933, 634] on button "Save" at bounding box center [935, 643] width 54 height 31
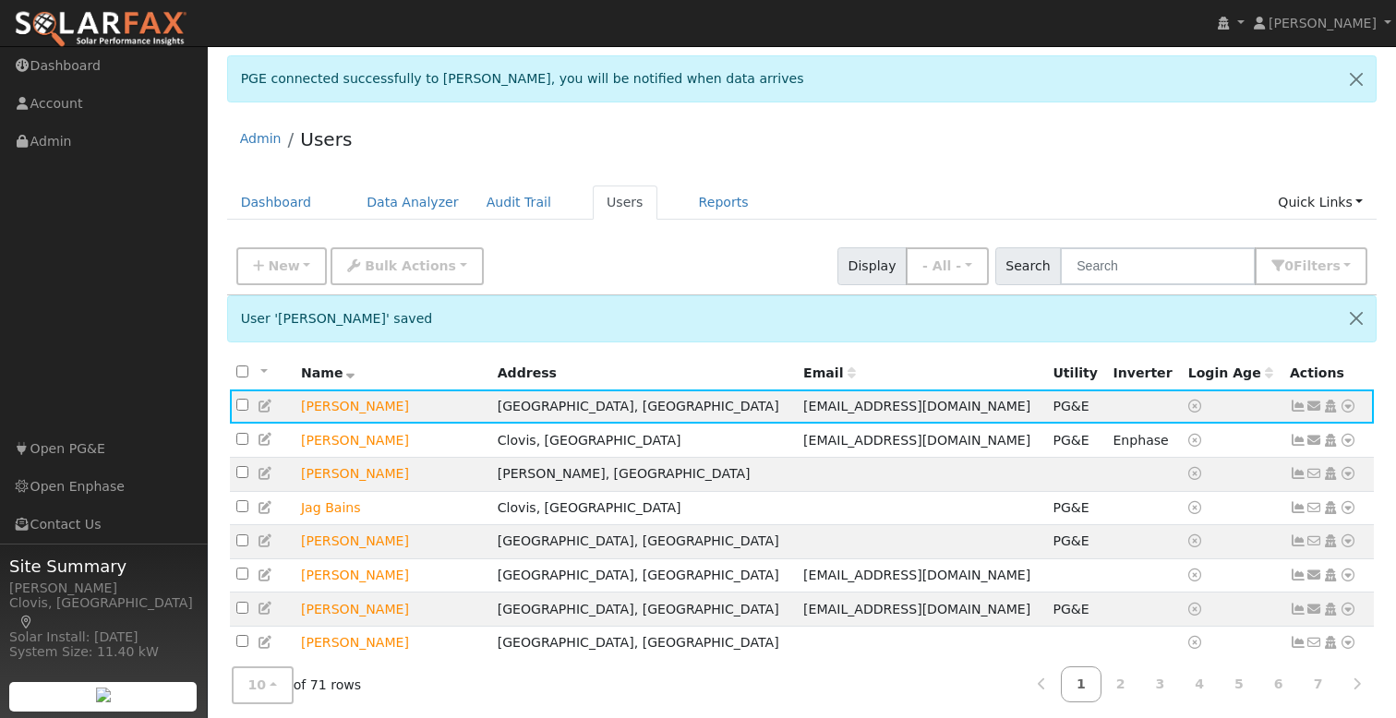
click at [716, 271] on div "New Add User Quick Add Quick Connect Quick Convert Lead Bulk Actions Send Email…" at bounding box center [802, 263] width 1138 height 44
click at [714, 259] on div "New Add User Quick Add Quick Connect Quick Convert Lead Bulk Actions Send Email…" at bounding box center [802, 263] width 1138 height 44
click at [942, 142] on div "Admin Users" at bounding box center [802, 143] width 1150 height 56
